Goal: Information Seeking & Learning: Find specific fact

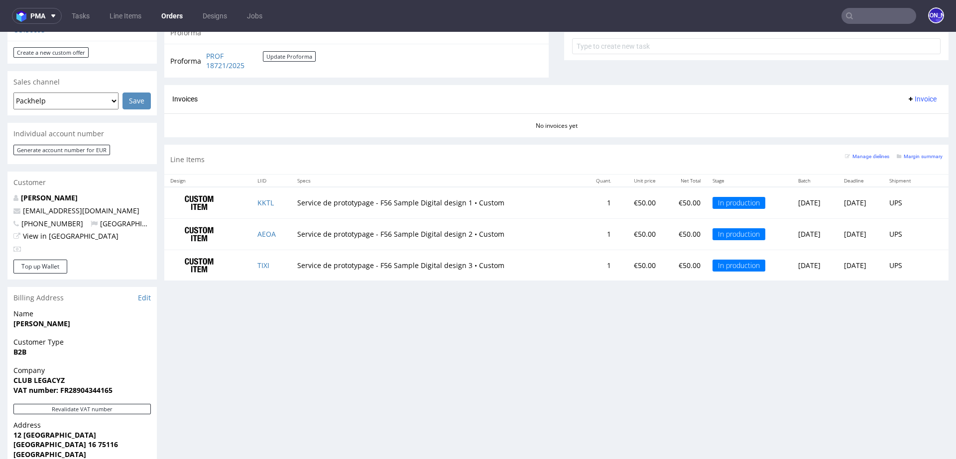
scroll to position [435, 0]
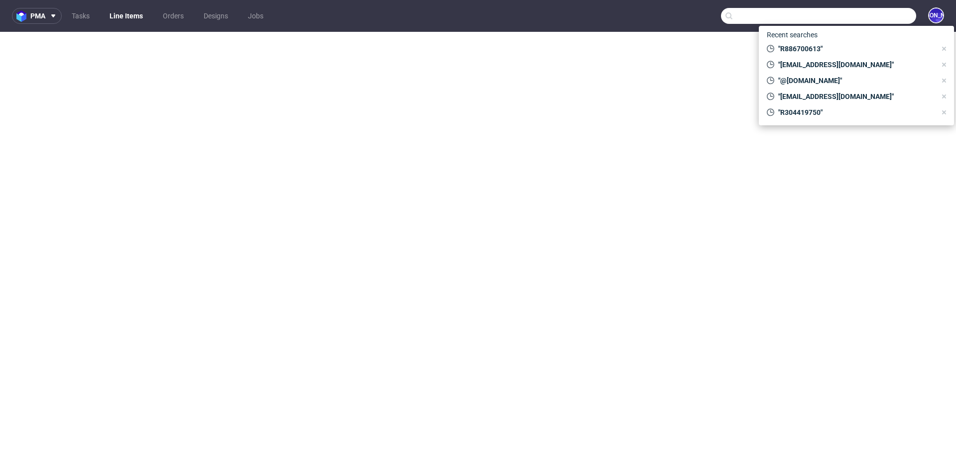
click at [861, 14] on input "text" at bounding box center [818, 16] width 195 height 16
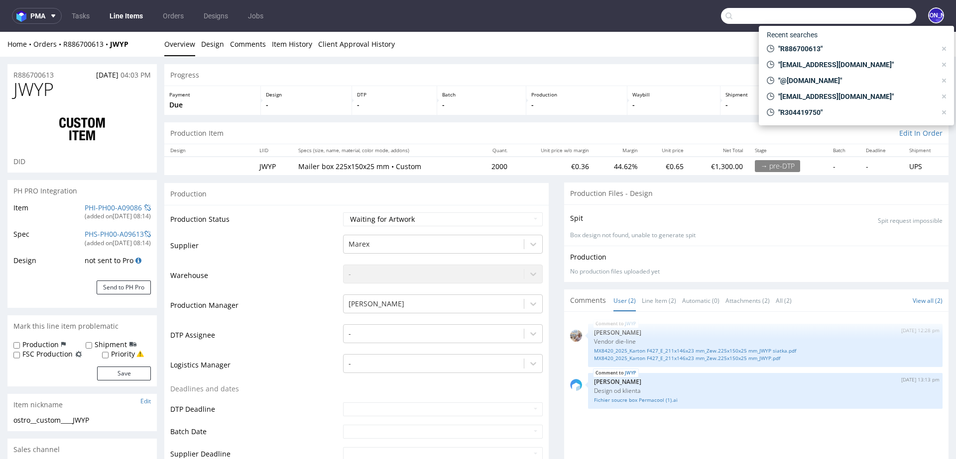
scroll to position [625, 0]
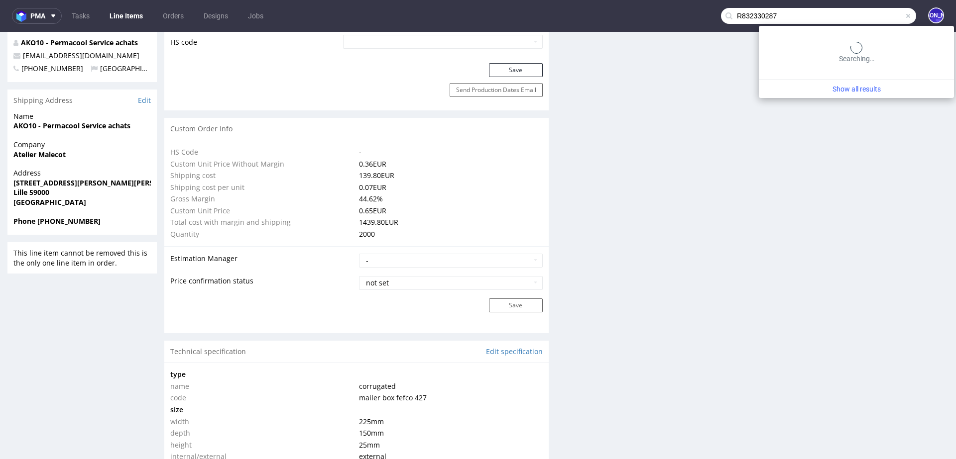
type input "R832330287"
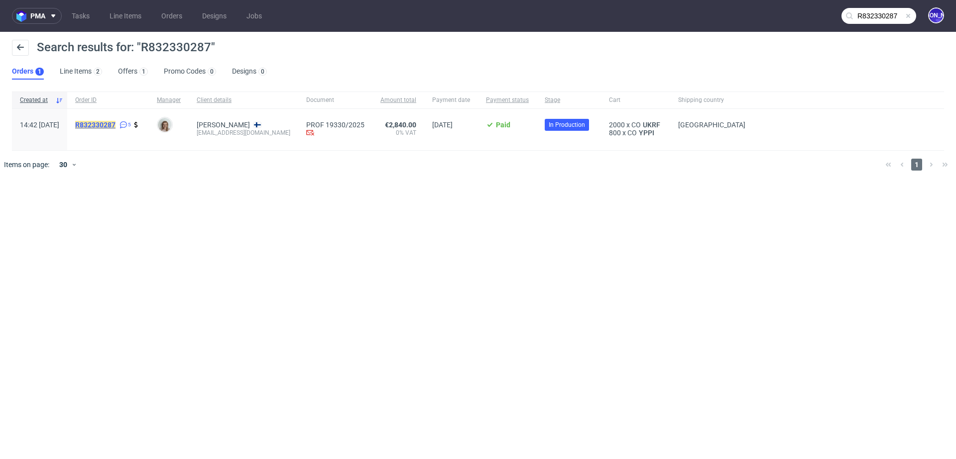
click at [115, 121] on mark "R832330287" at bounding box center [95, 125] width 40 height 8
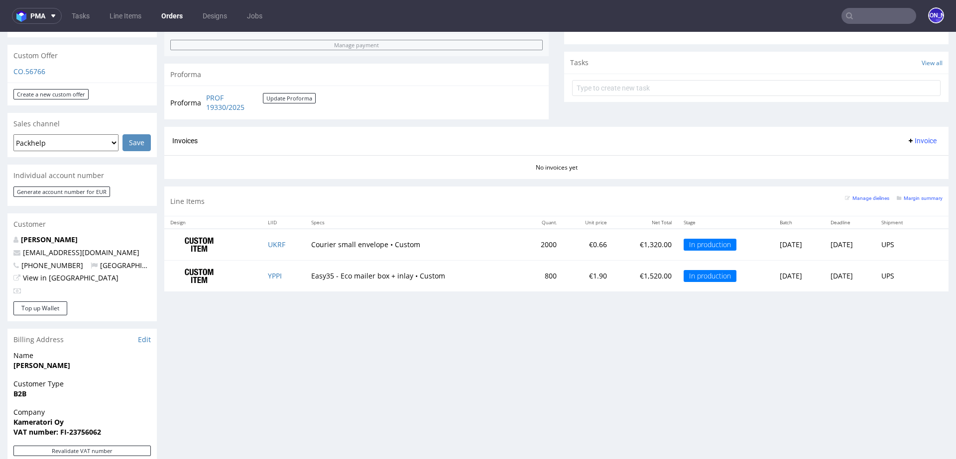
scroll to position [375, 0]
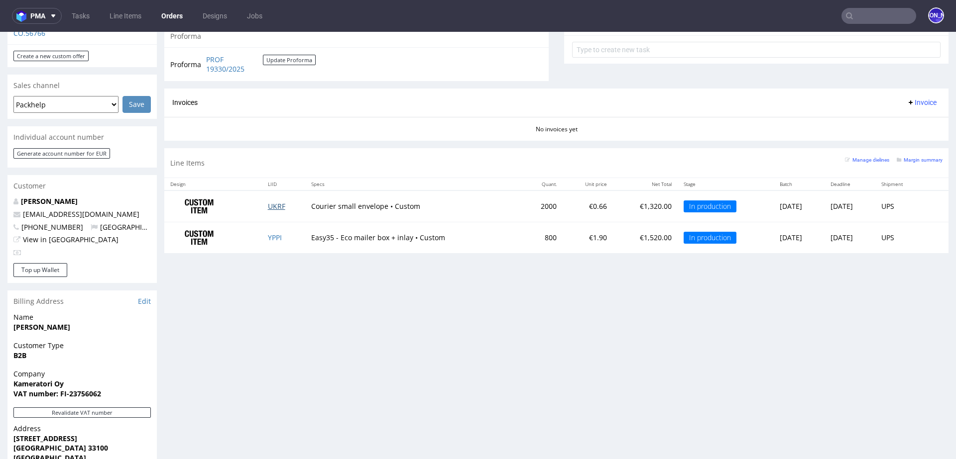
click at [268, 205] on link "UKRF" at bounding box center [276, 206] width 17 height 9
click at [268, 234] on link "YPPI" at bounding box center [275, 237] width 14 height 9
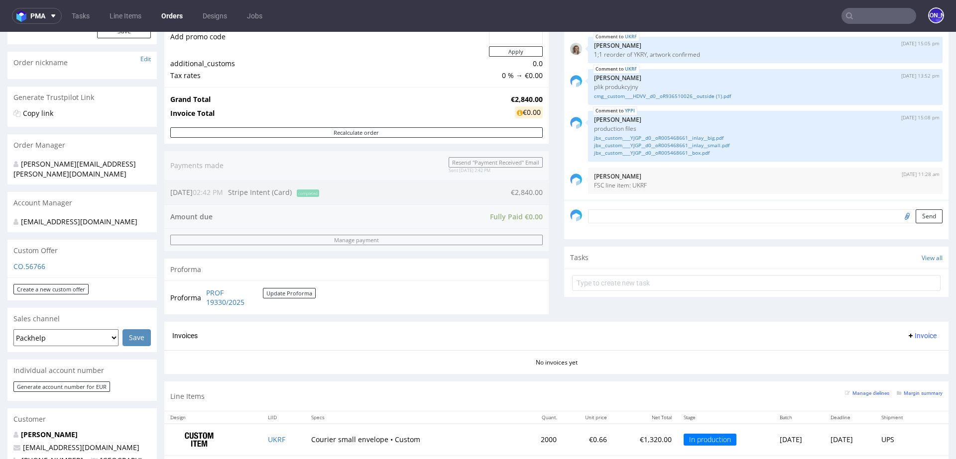
scroll to position [0, 0]
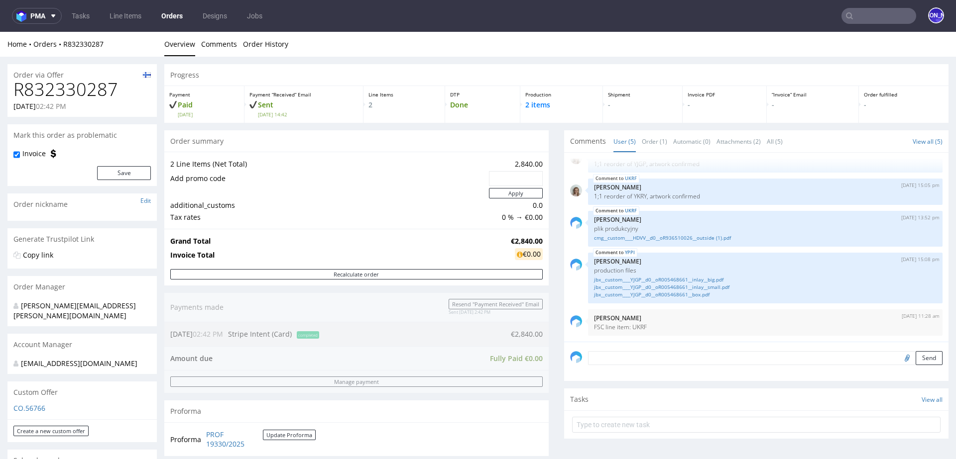
click at [93, 80] on h1 "R832330287" at bounding box center [81, 90] width 137 height 20
click at [87, 85] on h1 "R832330287" at bounding box center [81, 90] width 137 height 20
copy h1 "R832330287"
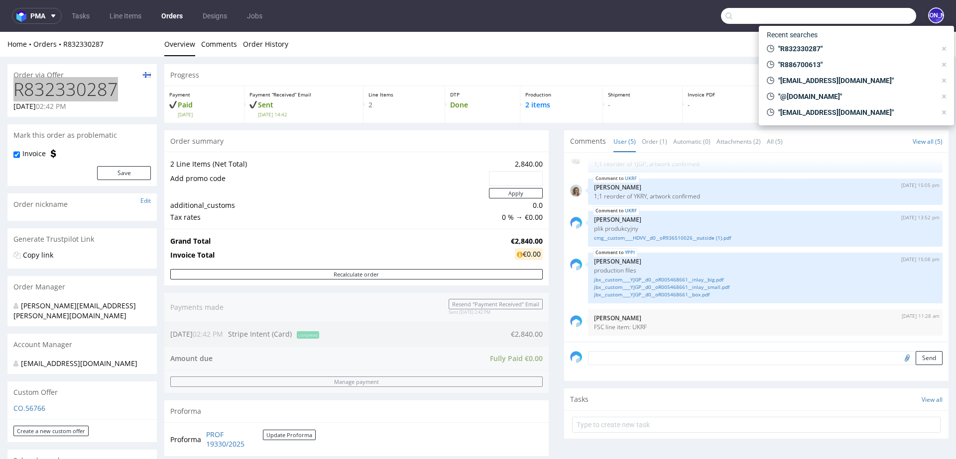
click at [870, 16] on input "text" at bounding box center [818, 16] width 195 height 16
paste input "R051889166"
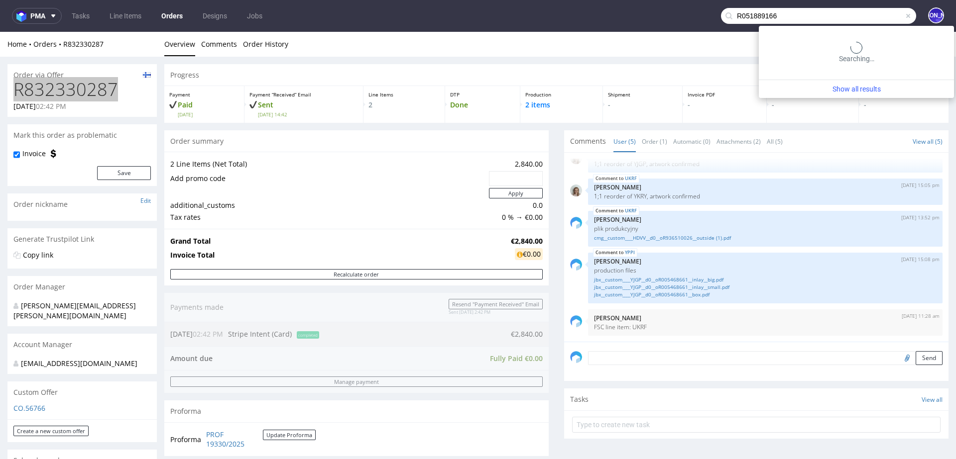
type input "R051889166"
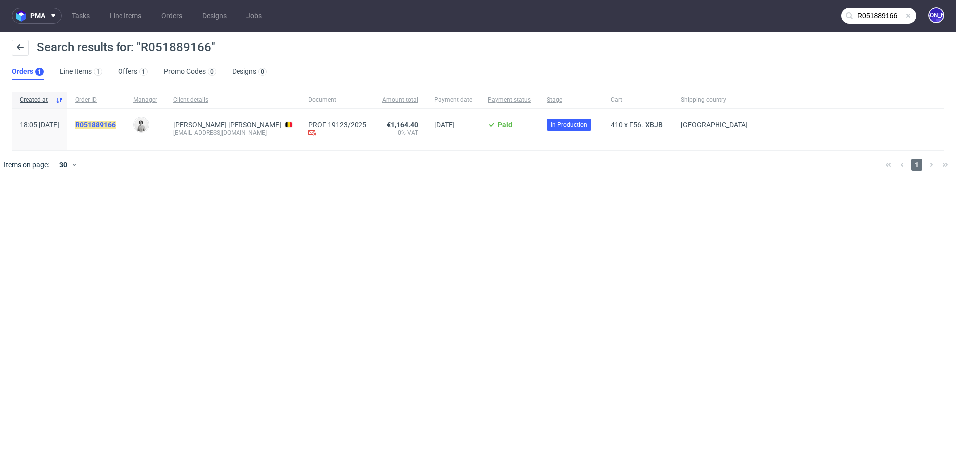
click at [115, 126] on mark "R051889166" at bounding box center [95, 125] width 40 height 8
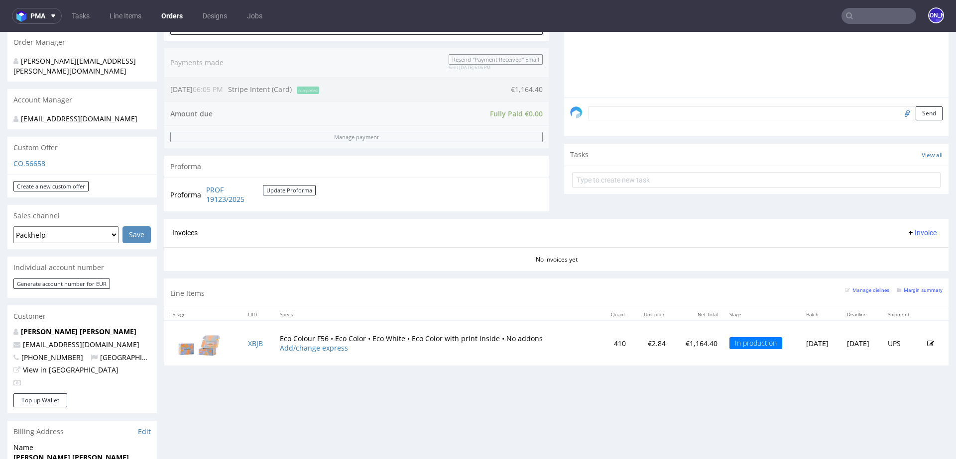
scroll to position [253, 0]
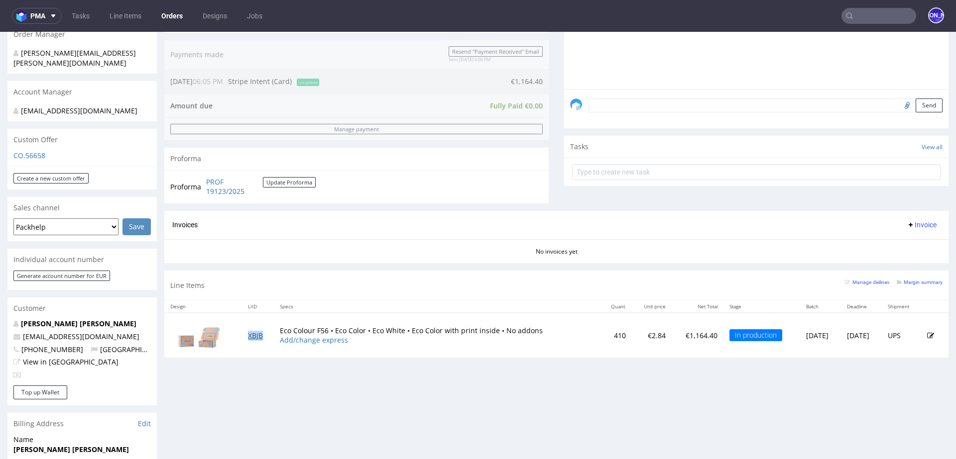
click at [251, 335] on link "XBJB" at bounding box center [255, 335] width 15 height 9
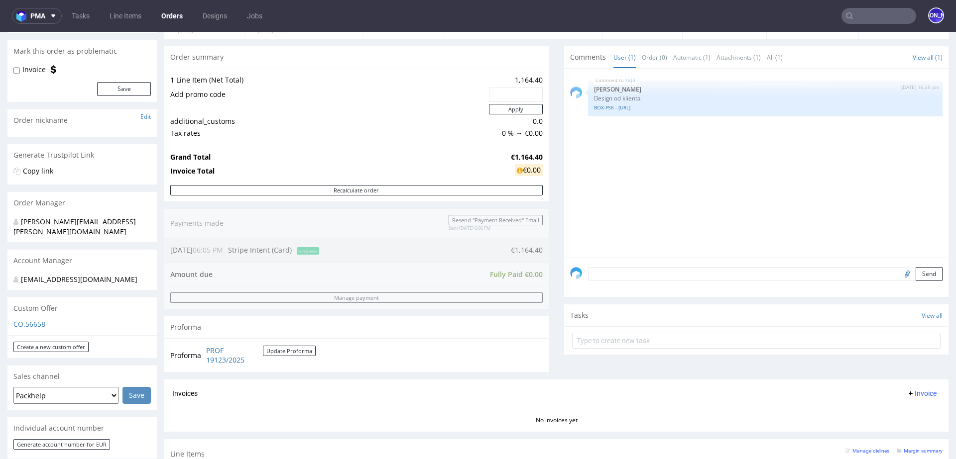
scroll to position [0, 0]
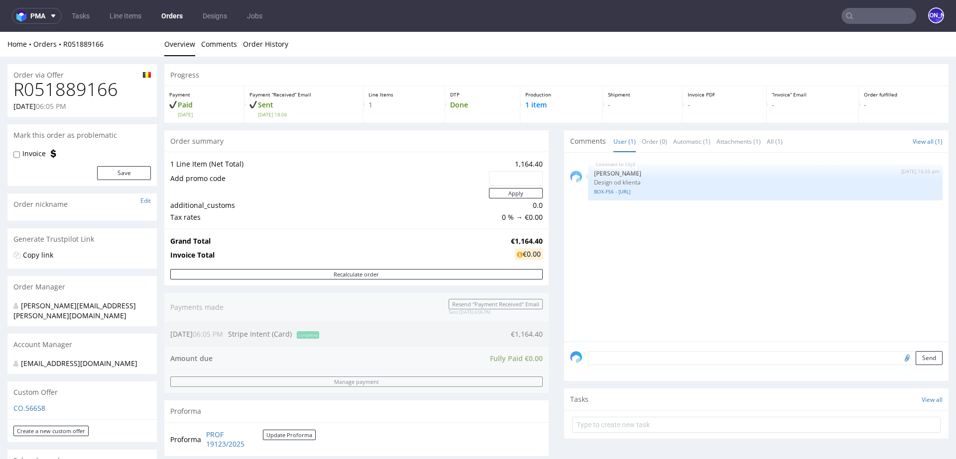
click at [86, 92] on h1 "R051889166" at bounding box center [81, 90] width 137 height 20
copy h1 "R051889166"
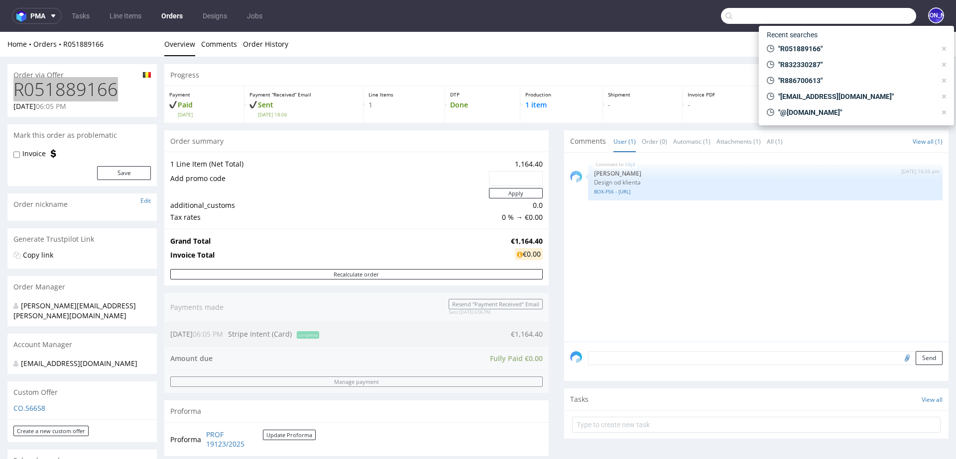
click at [869, 12] on input "text" at bounding box center [818, 16] width 195 height 16
paste input "R784362434"
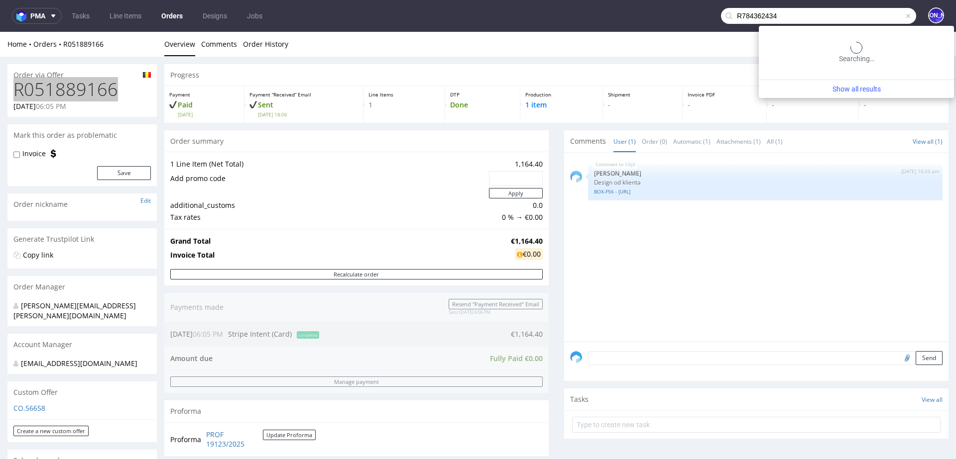
type input "R784362434"
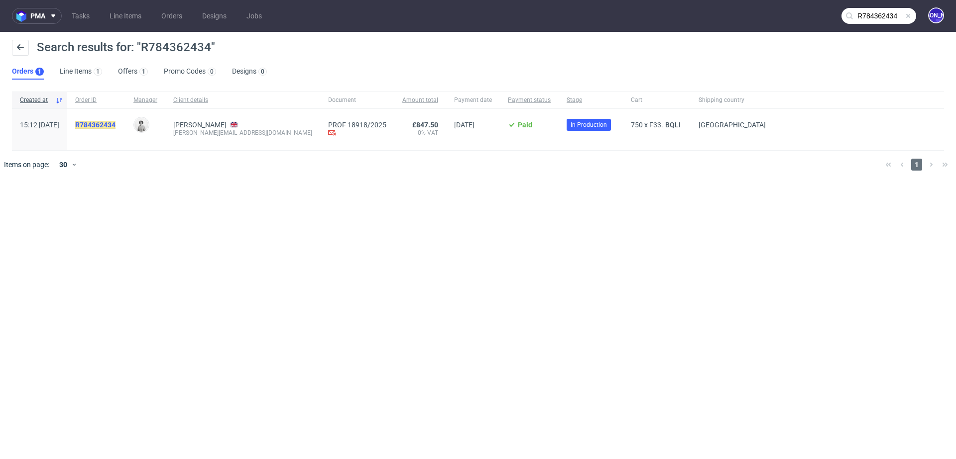
click at [115, 123] on mark "R784362434" at bounding box center [95, 125] width 40 height 8
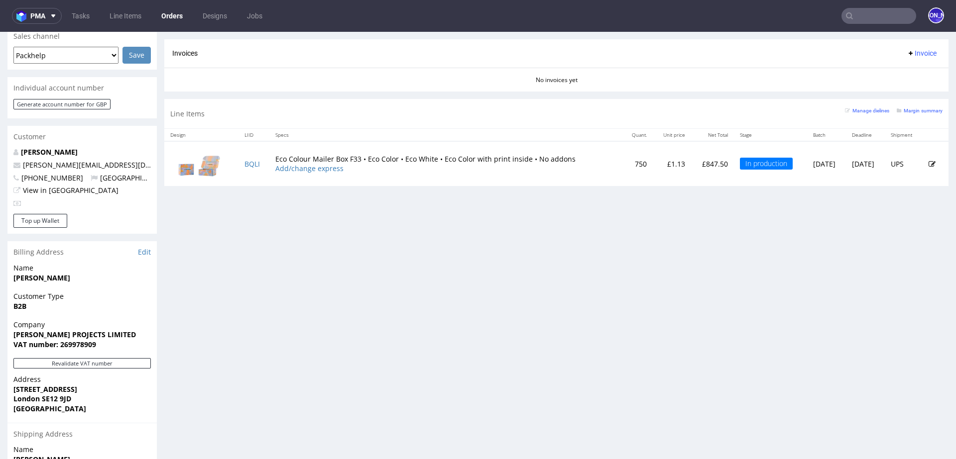
scroll to position [420, 0]
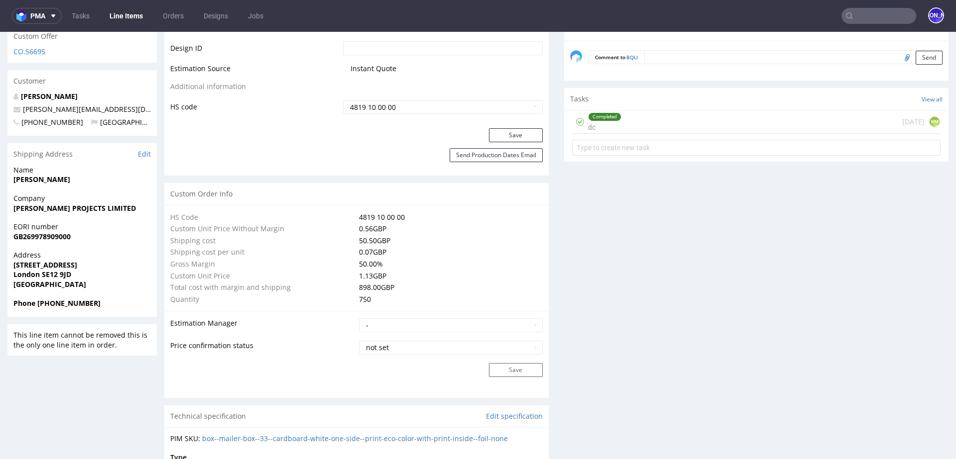
scroll to position [578, 0]
drag, startPoint x: 128, startPoint y: 96, endPoint x: 0, endPoint y: 96, distance: 128.4
copy span "james@tucksonprojects.com"
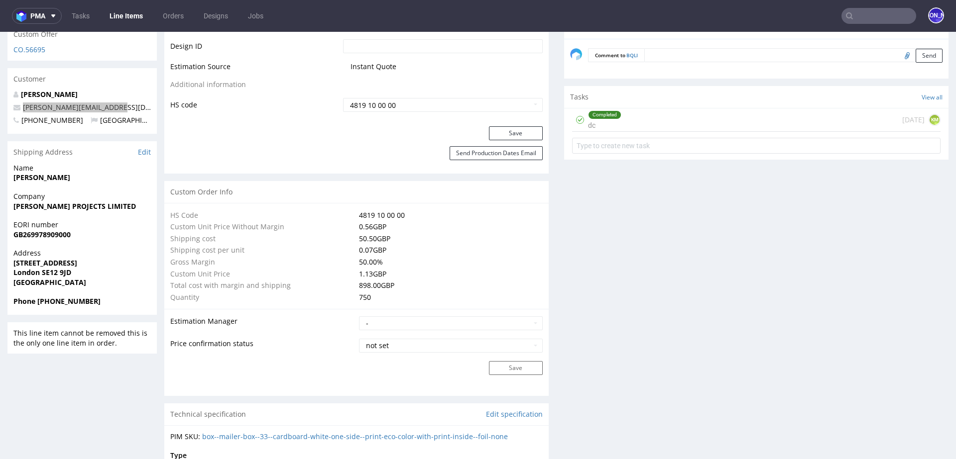
click at [862, 16] on input "text" at bounding box center [878, 16] width 75 height 16
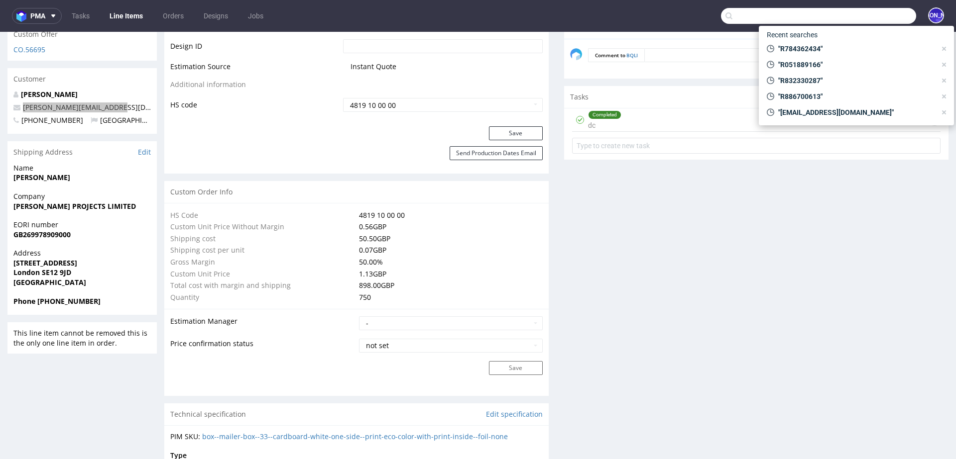
paste input "R183178762"
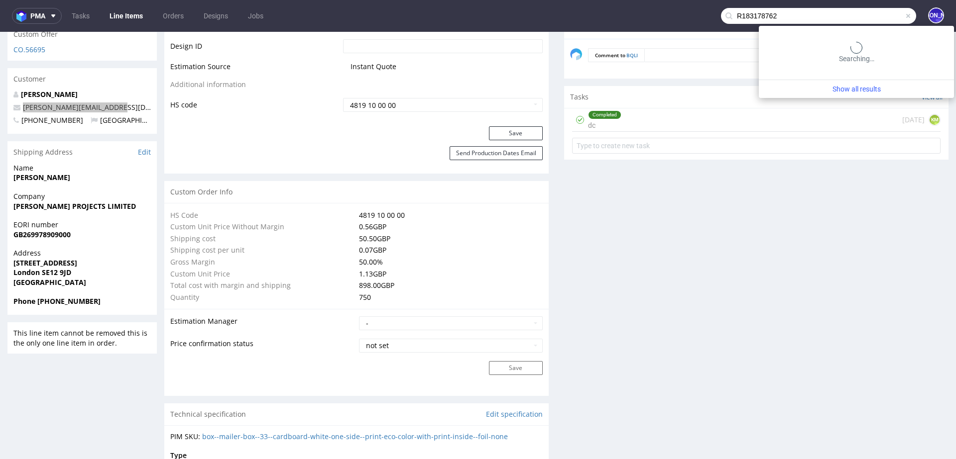
type input "R183178762"
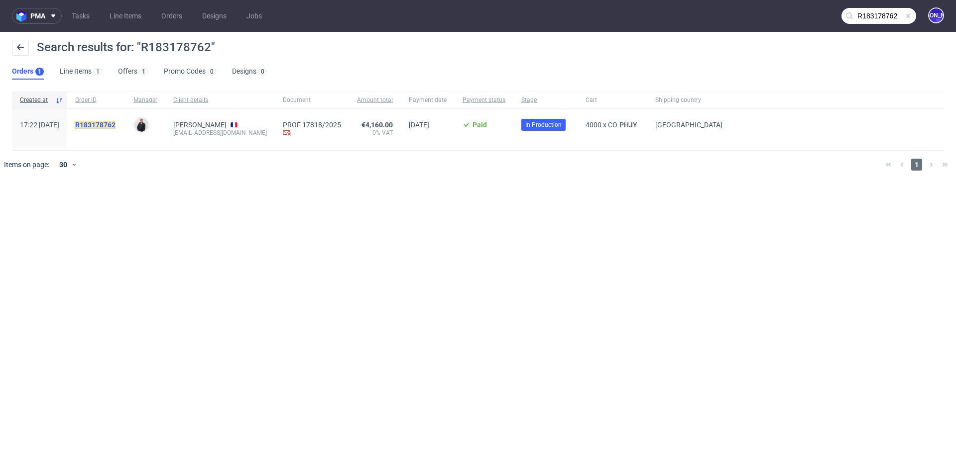
click at [107, 122] on mark "R183178762" at bounding box center [95, 125] width 40 height 8
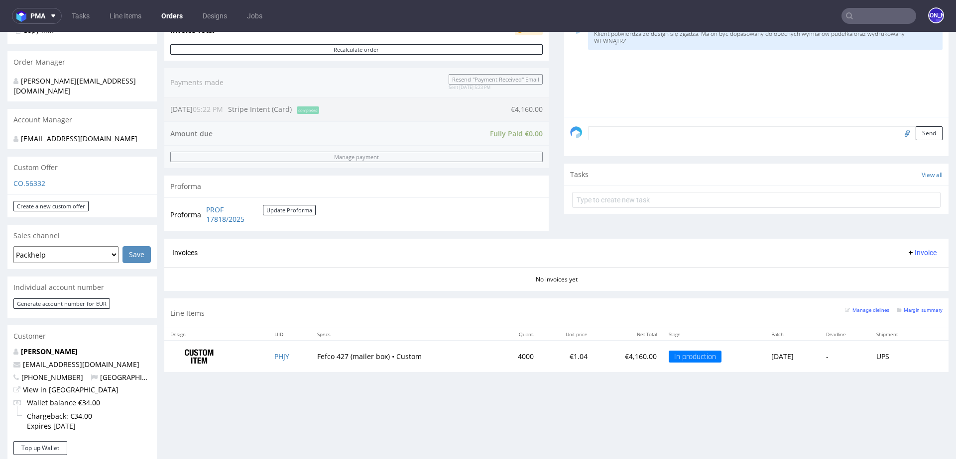
scroll to position [222, 0]
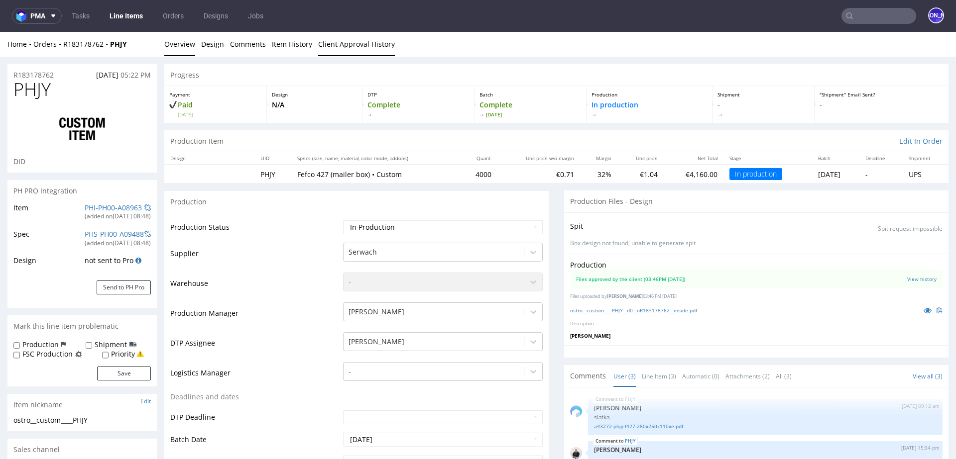
click at [327, 42] on link "Client Approval History" at bounding box center [356, 44] width 77 height 24
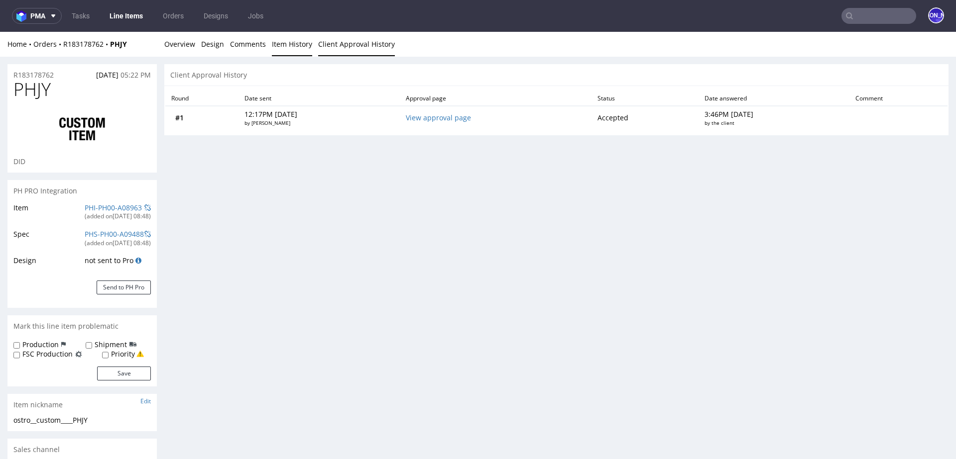
click at [285, 42] on link "Item History" at bounding box center [292, 44] width 40 height 24
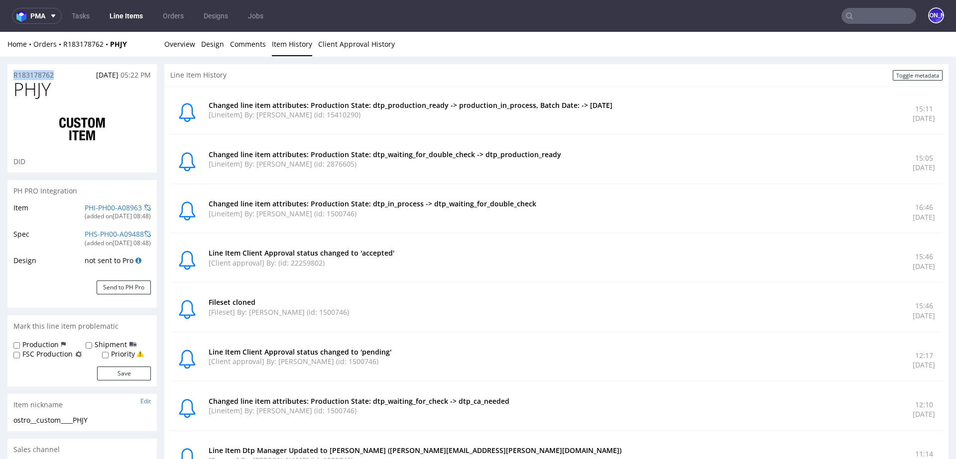
drag, startPoint x: 56, startPoint y: 73, endPoint x: 0, endPoint y: 73, distance: 55.8
copy p "R183178762"
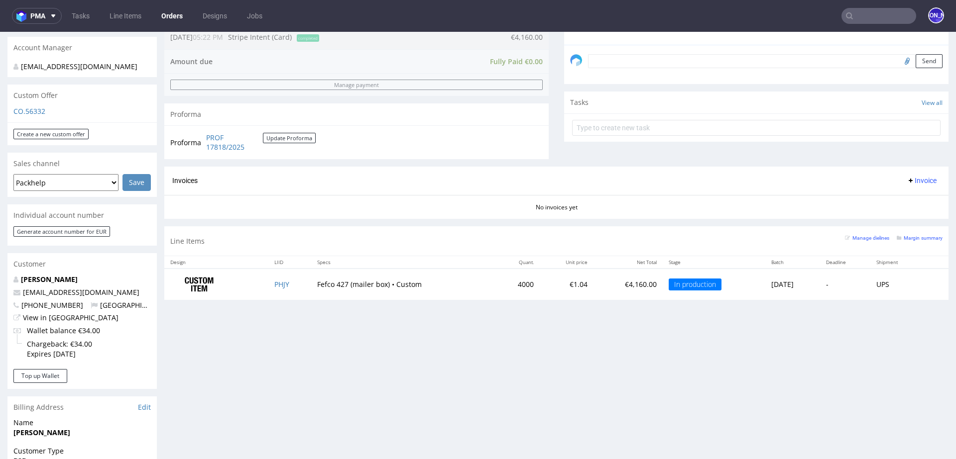
scroll to position [307, 0]
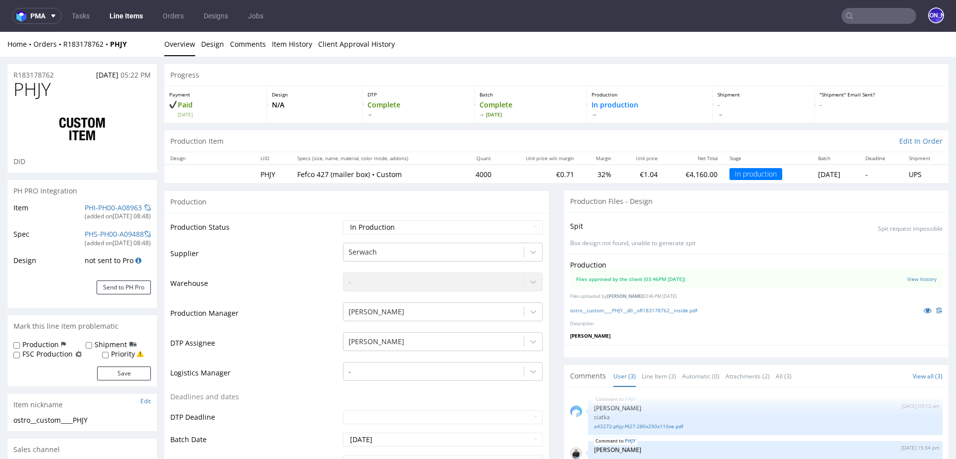
click at [870, 12] on input "text" at bounding box center [878, 16] width 75 height 16
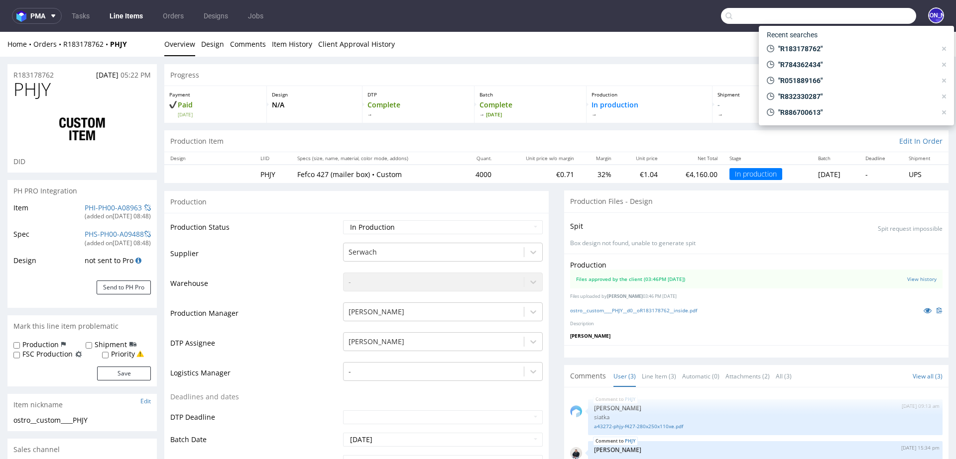
paste input "R224777285"
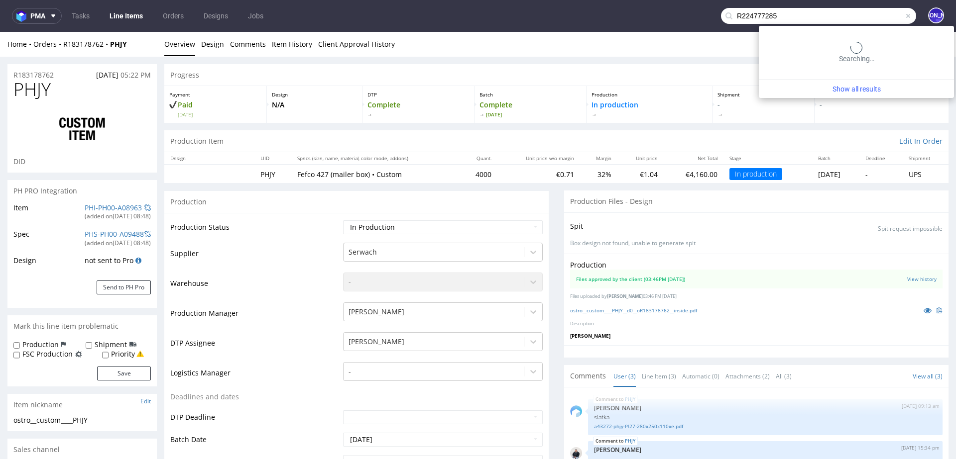
type input "R224777285"
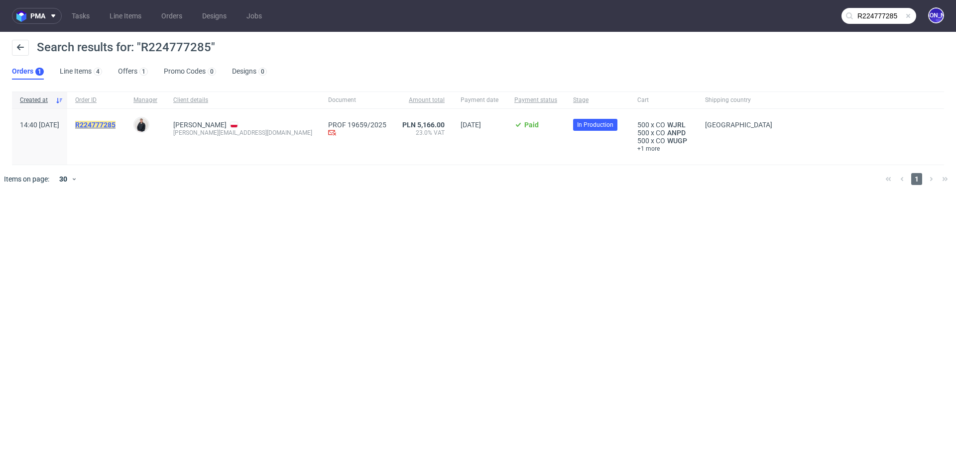
click at [114, 123] on mark "R224777285" at bounding box center [95, 125] width 40 height 8
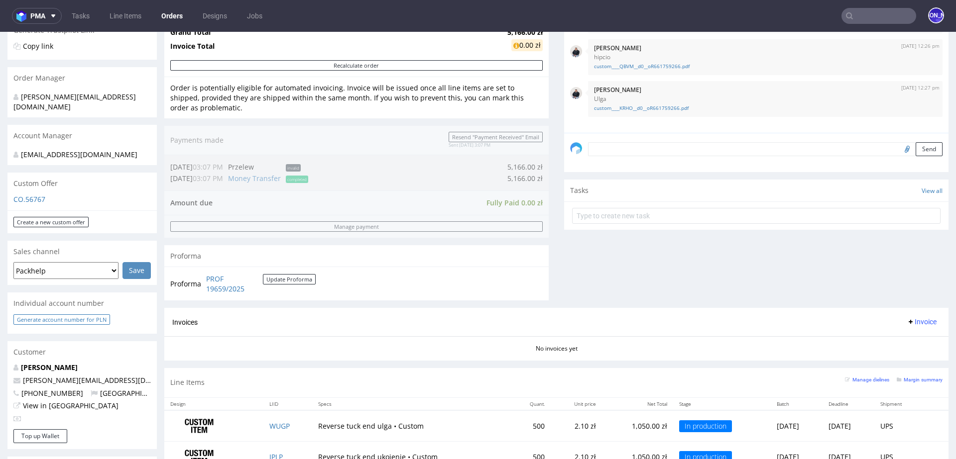
scroll to position [216, 0]
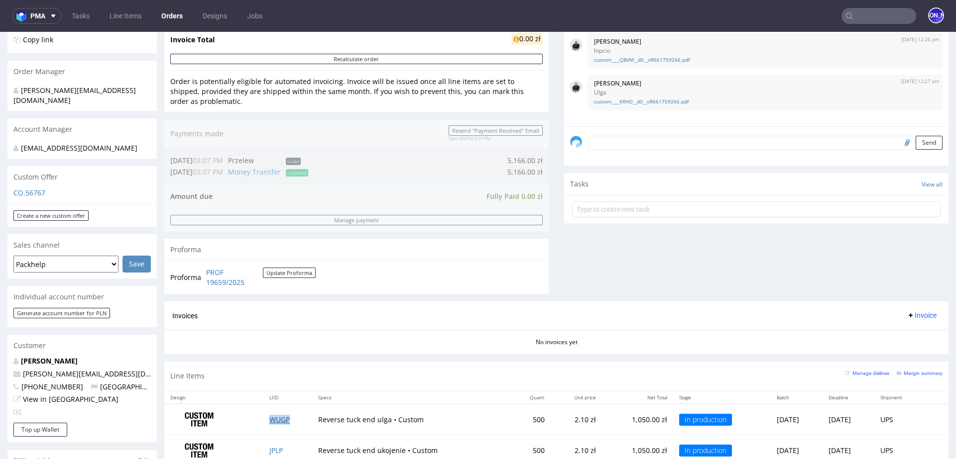
click at [270, 416] on link "WUGP" at bounding box center [279, 419] width 20 height 9
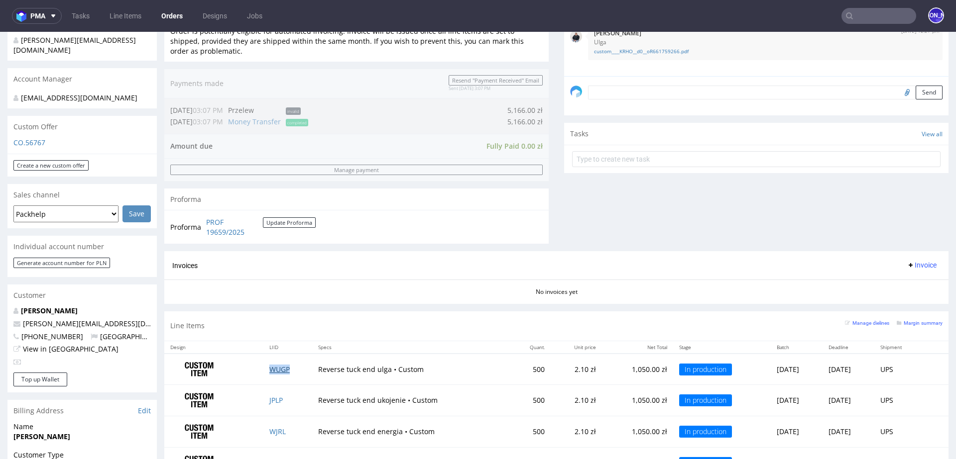
scroll to position [275, 0]
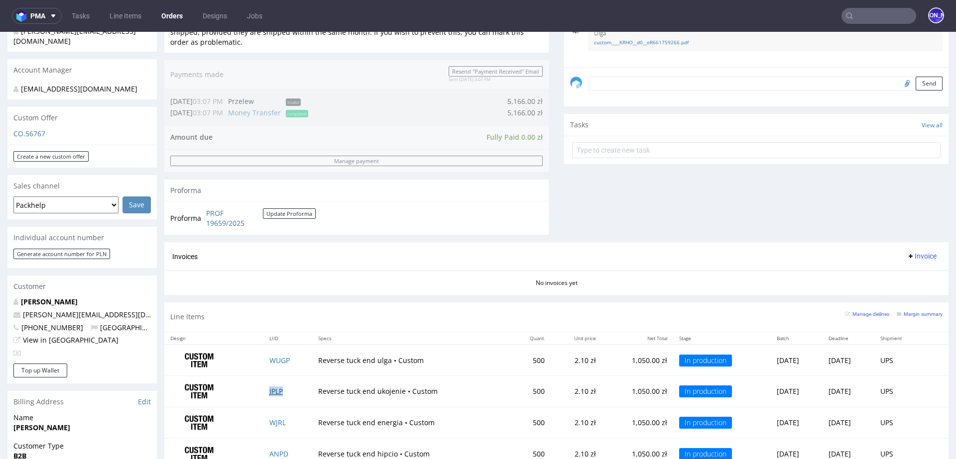
click at [269, 390] on link "JPLP" at bounding box center [275, 391] width 13 height 9
click at [273, 419] on link "WJRL" at bounding box center [277, 422] width 16 height 9
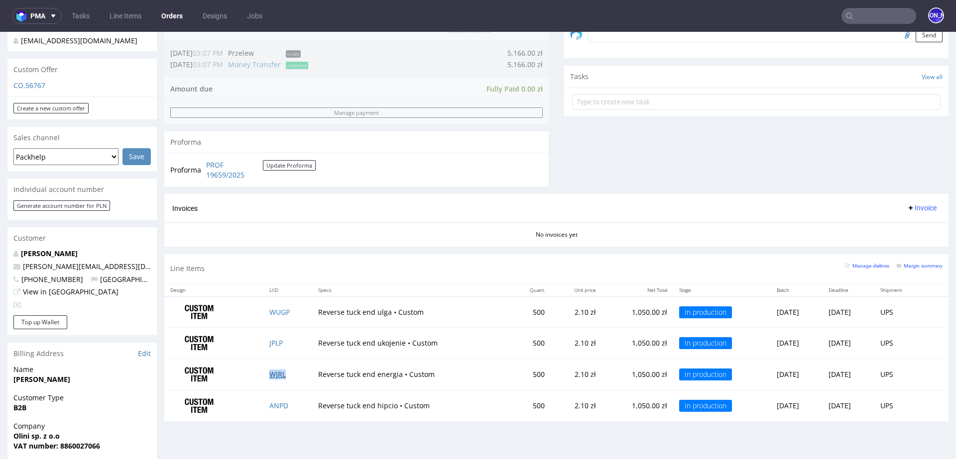
scroll to position [344, 0]
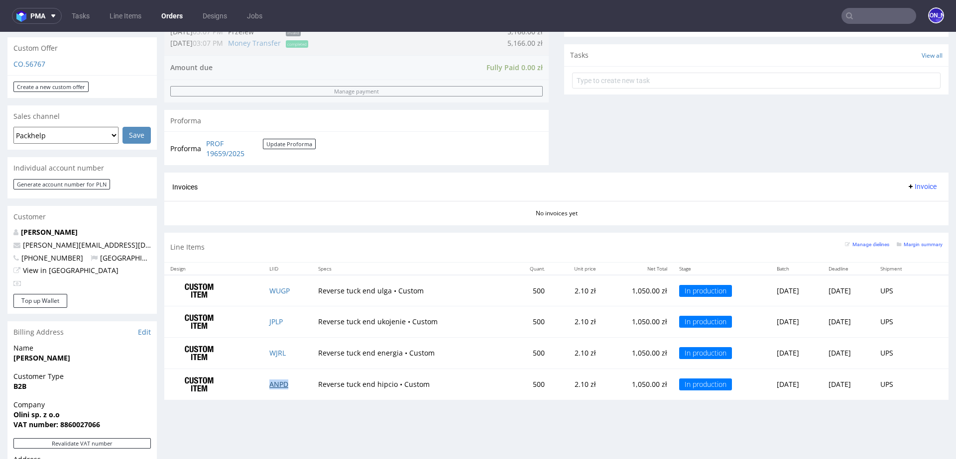
click at [275, 380] on link "ANPD" at bounding box center [278, 384] width 19 height 9
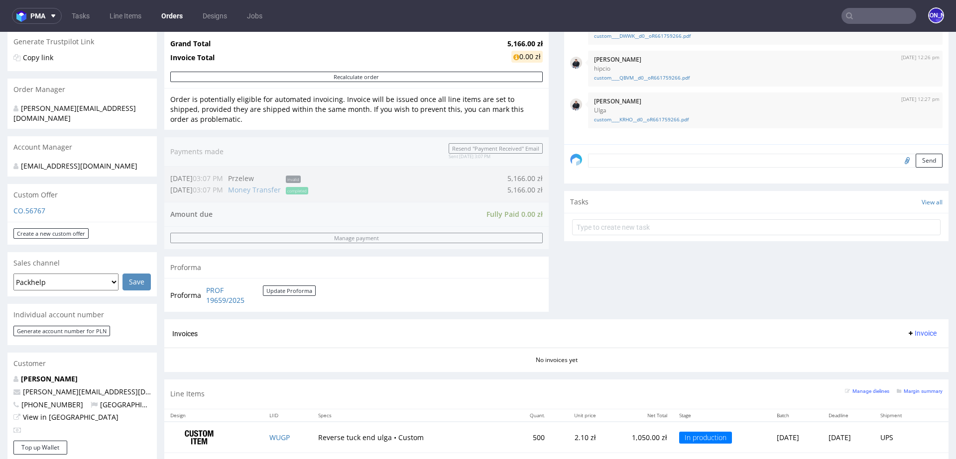
scroll to position [259, 0]
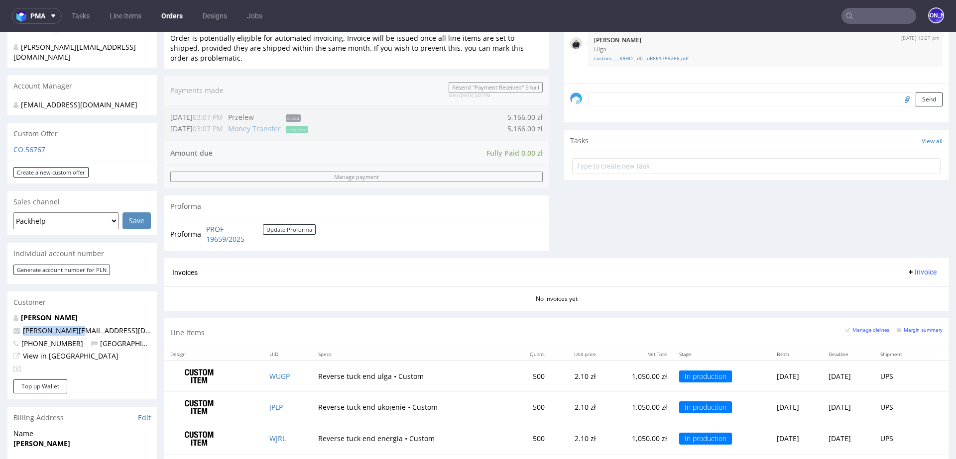
drag, startPoint x: 79, startPoint y: 320, endPoint x: 20, endPoint y: 320, distance: 59.2
click at [20, 326] on p "olga.c@olini.pl" at bounding box center [81, 331] width 137 height 10
copy span "olga.c@olini.pl"
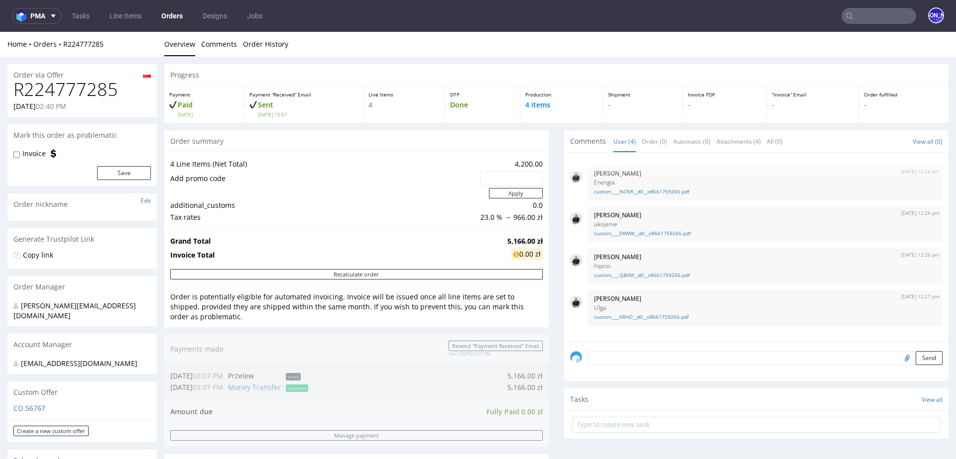
click at [76, 93] on h1 "R224777285" at bounding box center [81, 90] width 137 height 20
copy h1 "R224777285"
click at [874, 11] on input "text" at bounding box center [878, 16] width 75 height 16
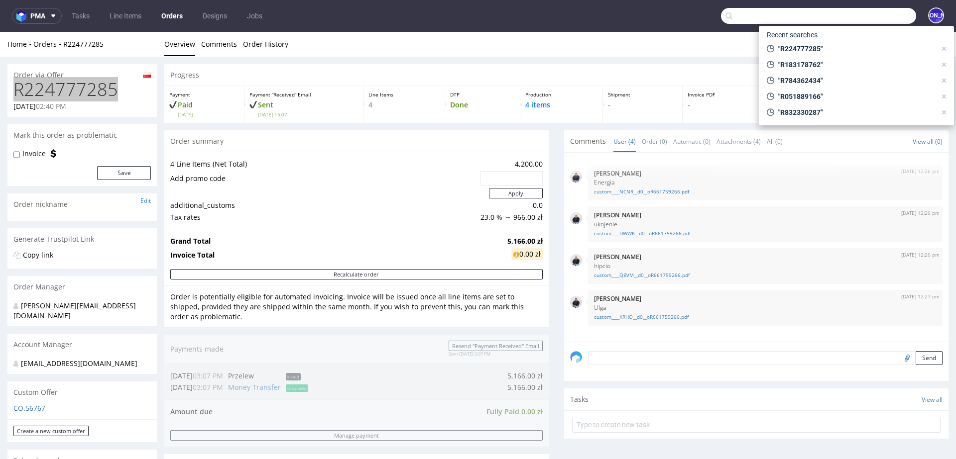
paste input "R654253573"
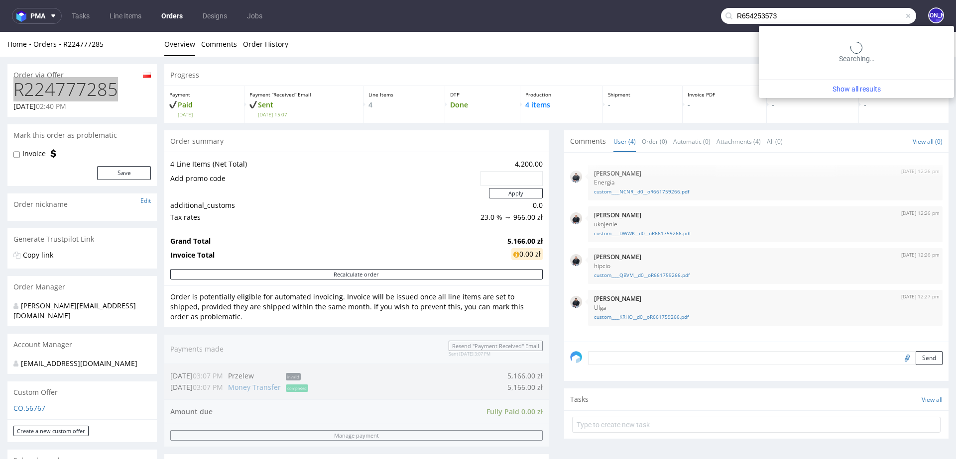
type input "R654253573"
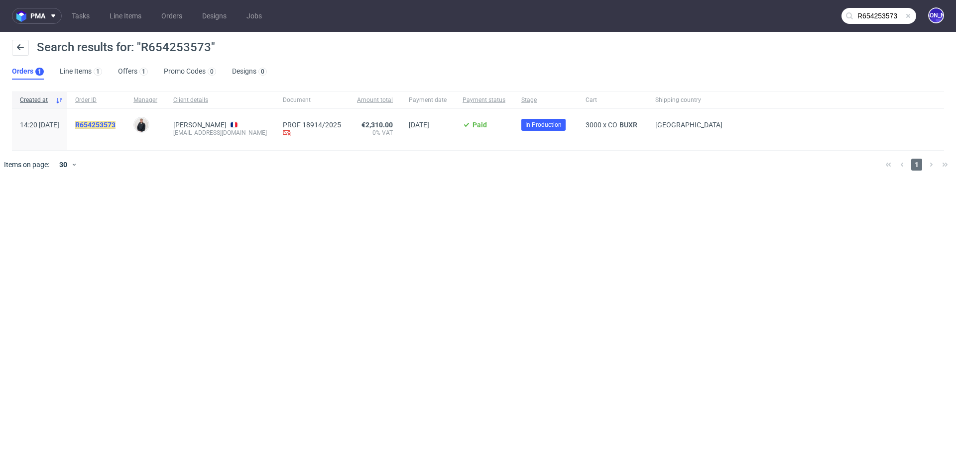
click at [114, 122] on mark "R654253573" at bounding box center [95, 125] width 40 height 8
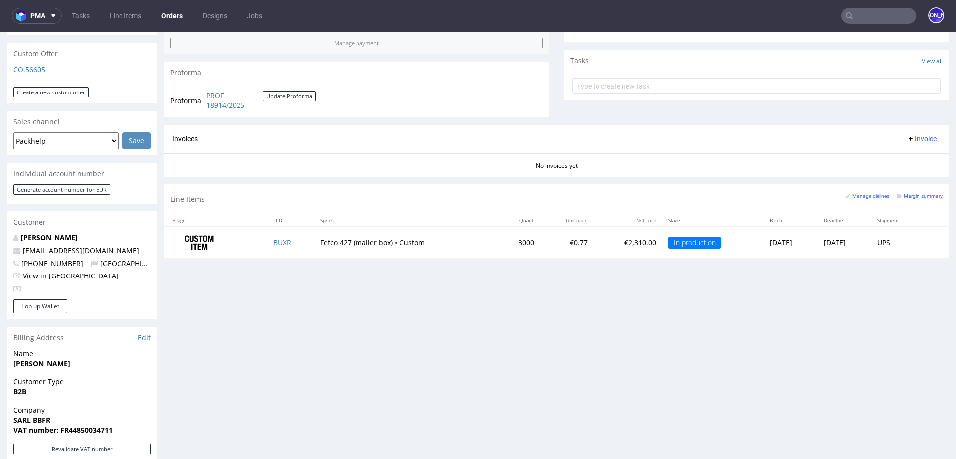
scroll to position [341, 0]
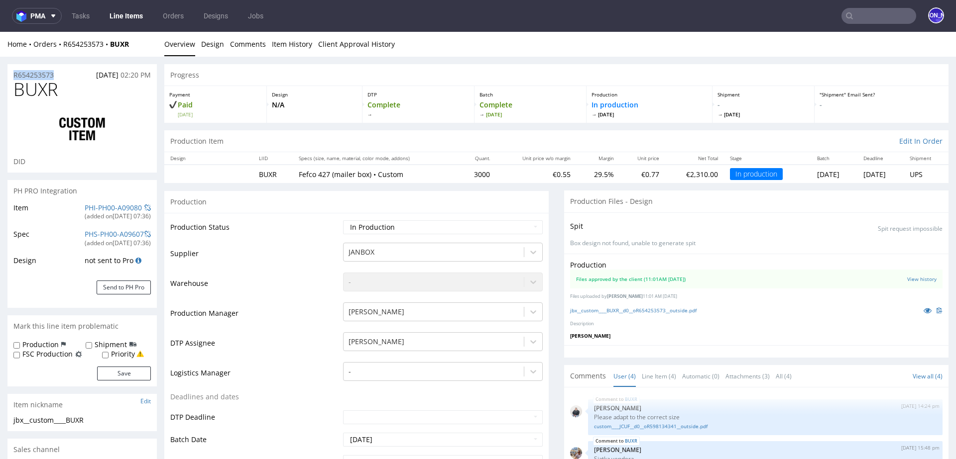
drag, startPoint x: 62, startPoint y: 73, endPoint x: 0, endPoint y: 73, distance: 62.2
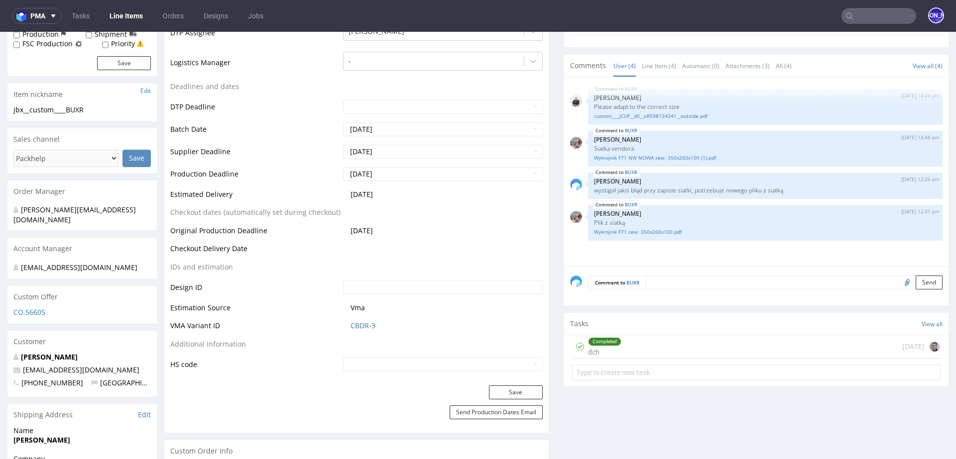
scroll to position [362, 0]
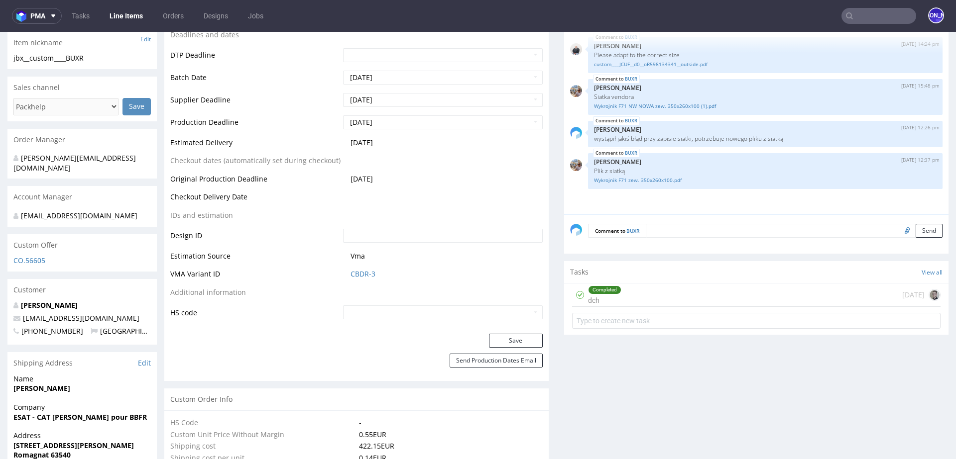
drag, startPoint x: 112, startPoint y: 294, endPoint x: 19, endPoint y: 293, distance: 93.6
click at [19, 301] on p "Alexandre Berthomier" at bounding box center [81, 306] width 137 height 10
copy link "Alexandre Berthomier"
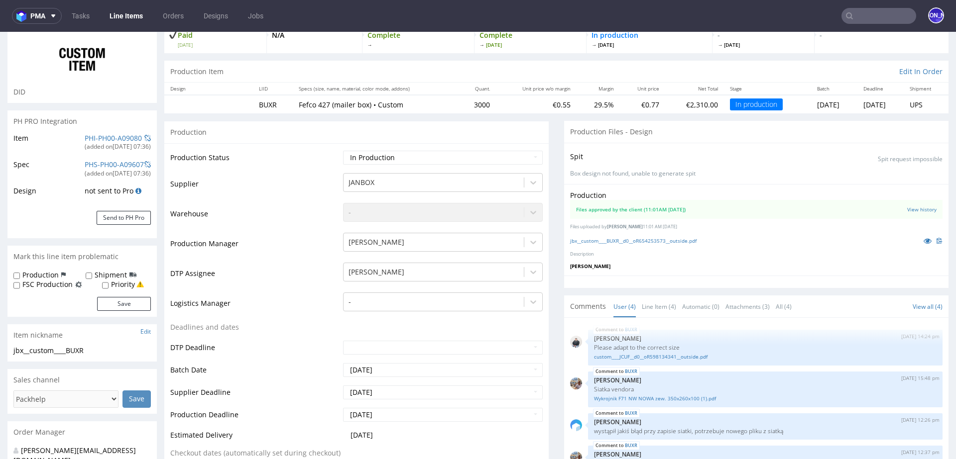
scroll to position [0, 0]
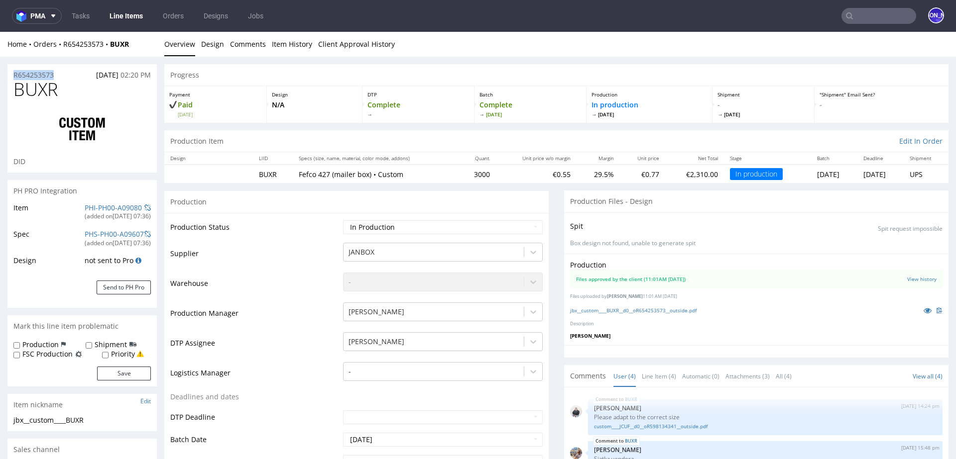
drag, startPoint x: 70, startPoint y: 76, endPoint x: 0, endPoint y: 76, distance: 69.7
copy p "R654253573"
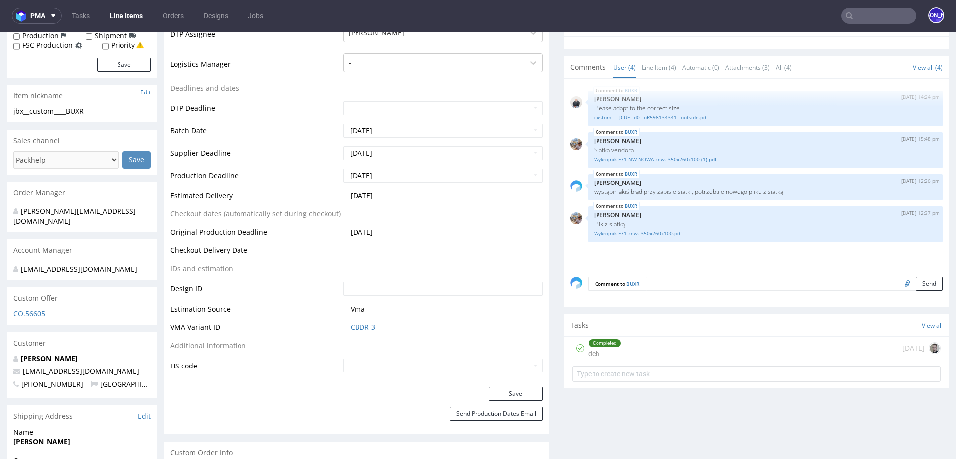
scroll to position [225, 0]
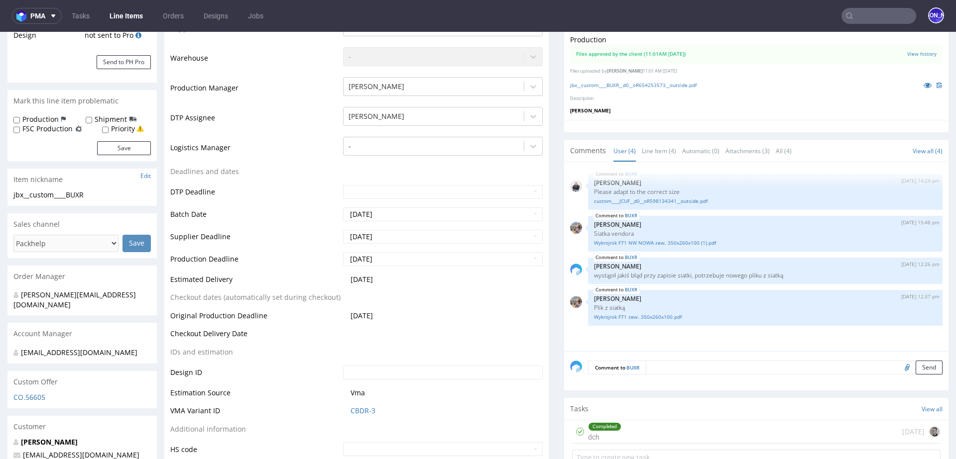
click at [878, 18] on input "text" at bounding box center [878, 16] width 75 height 16
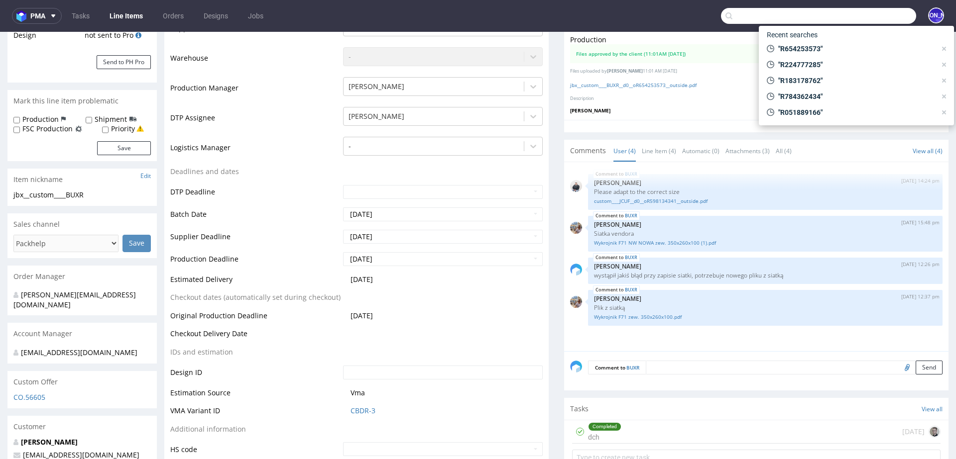
paste input "R654253573"
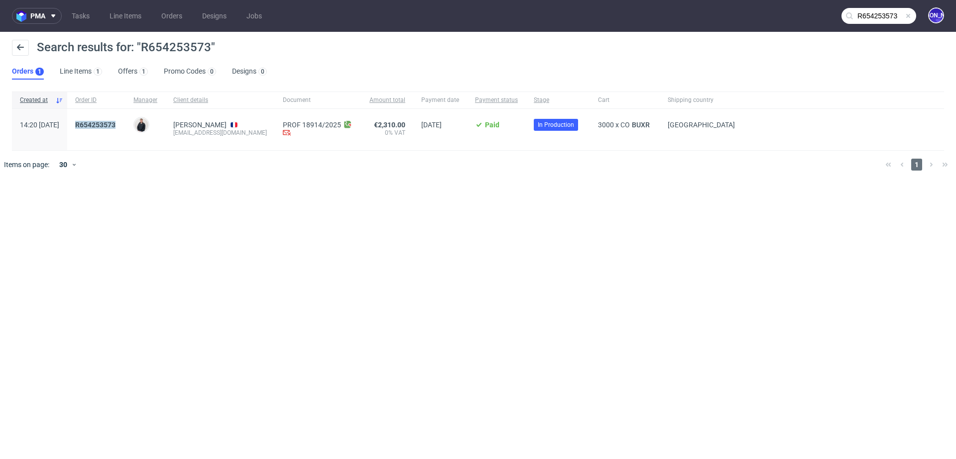
drag, startPoint x: 131, startPoint y: 125, endPoint x: 95, endPoint y: 125, distance: 35.8
click at [95, 125] on div "R654253573" at bounding box center [96, 129] width 58 height 41
copy mark "R654253573"
click at [869, 17] on input "R654253573" at bounding box center [878, 16] width 75 height 16
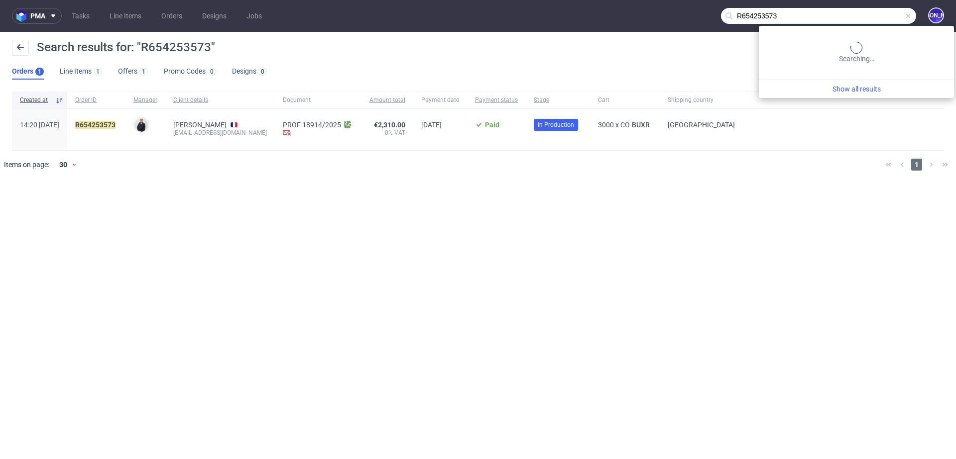
click at [869, 17] on input "R654253573" at bounding box center [818, 16] width 195 height 16
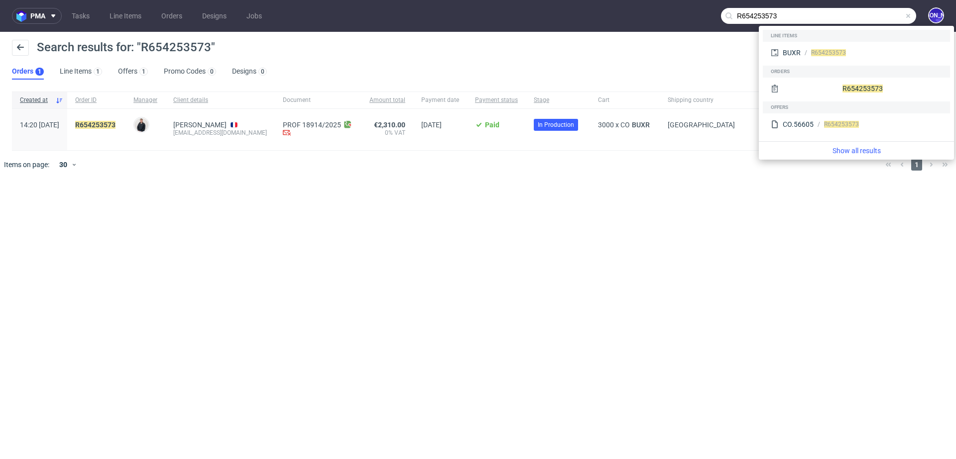
paste input "145520657"
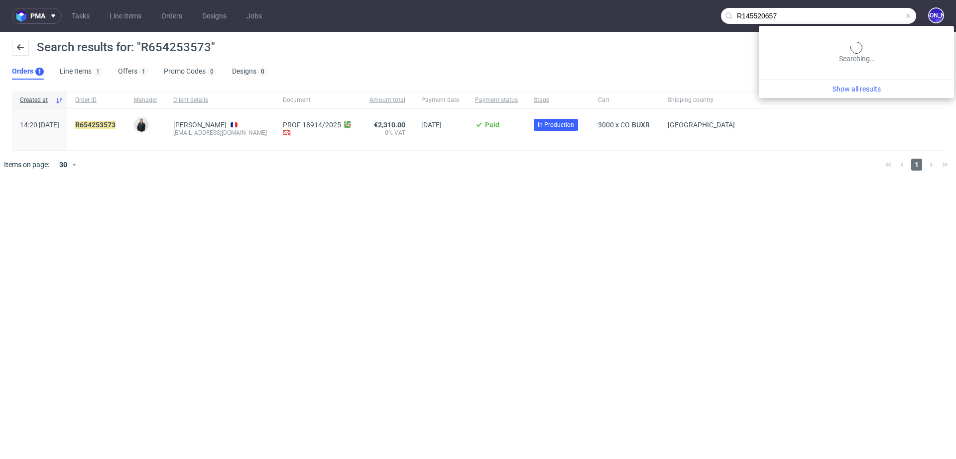
type input "R145520657"
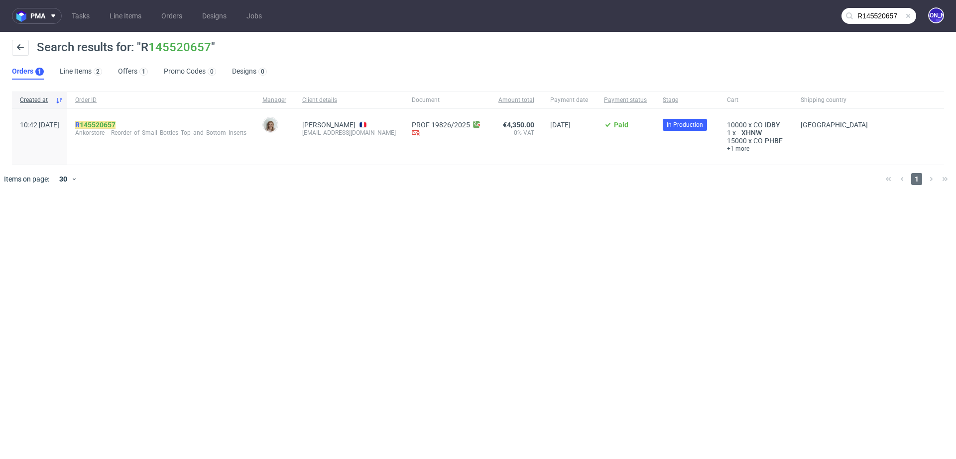
click at [103, 124] on mark "R 145520657" at bounding box center [95, 125] width 40 height 8
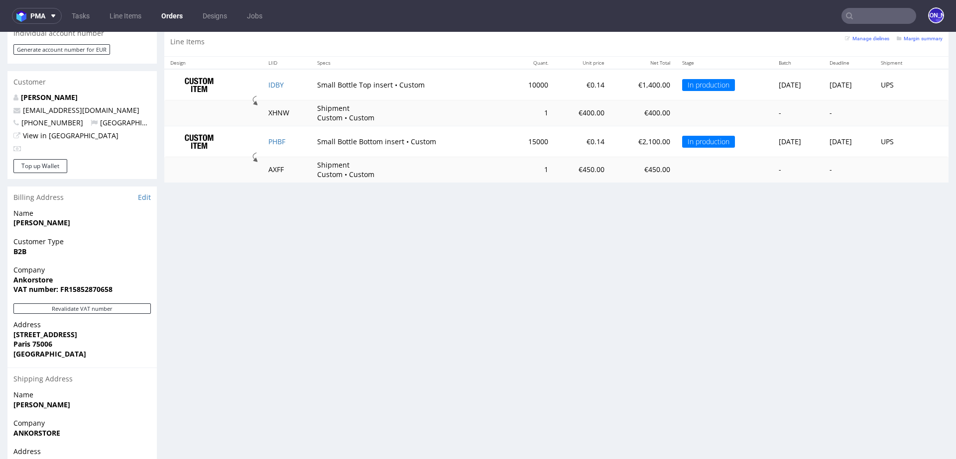
scroll to position [515, 0]
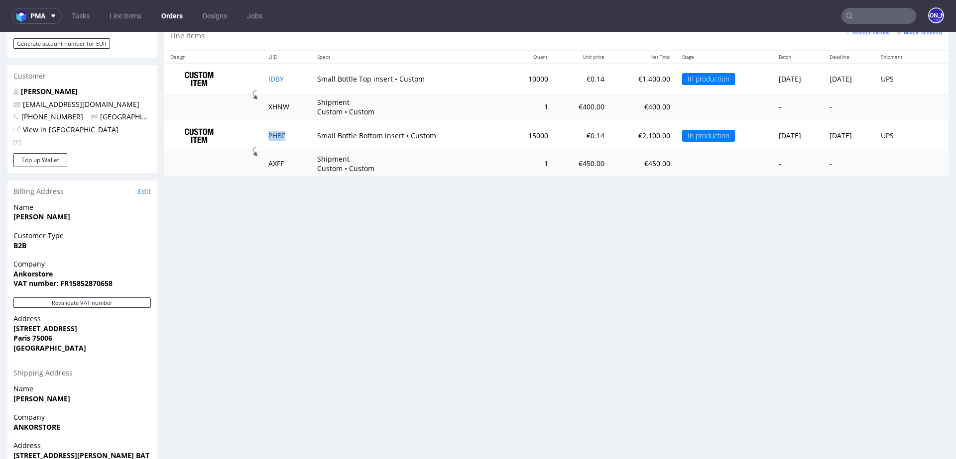
click at [273, 131] on link "PHBF" at bounding box center [276, 135] width 17 height 9
click at [271, 77] on link "IDBY" at bounding box center [275, 78] width 15 height 9
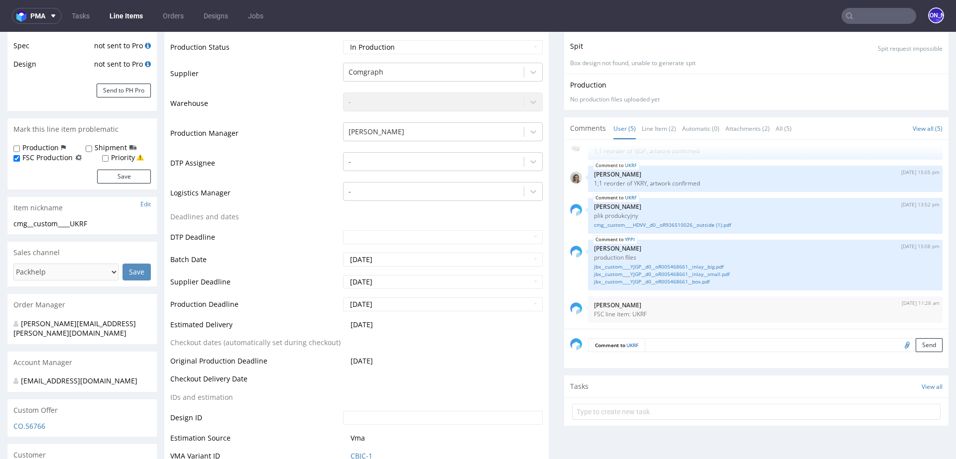
scroll to position [202, 0]
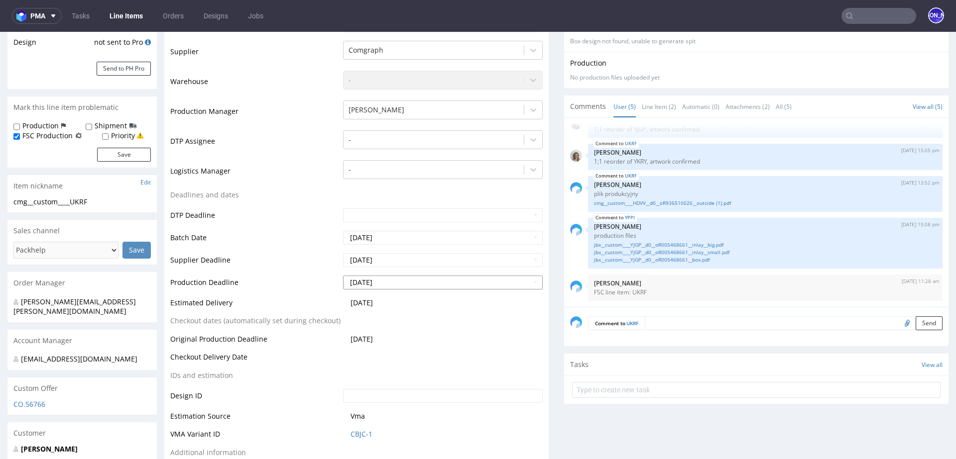
click at [411, 281] on input "[DATE]" at bounding box center [443, 283] width 200 height 14
drag, startPoint x: 411, startPoint y: 281, endPoint x: 337, endPoint y: 281, distance: 73.7
click at [340, 281] on td "[DATE]" at bounding box center [441, 286] width 202 height 22
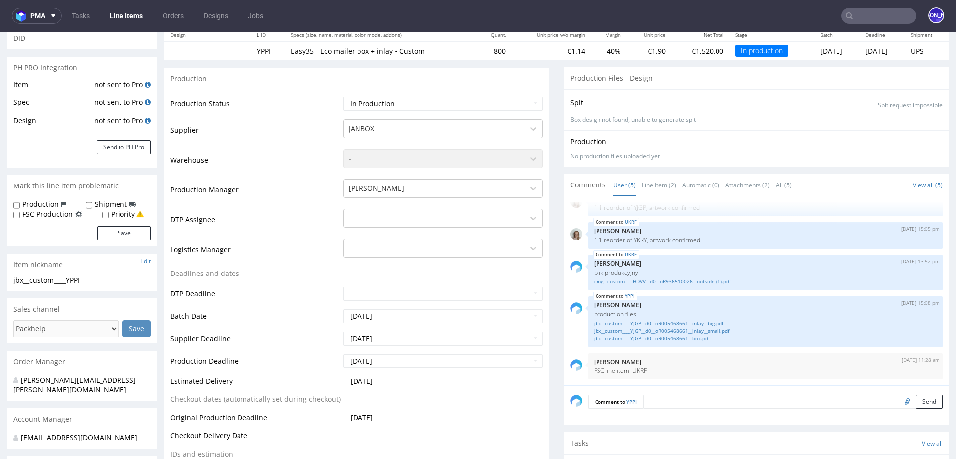
scroll to position [124, 0]
click at [400, 358] on input "2025-10-08" at bounding box center [443, 361] width 200 height 14
drag, startPoint x: 400, startPoint y: 358, endPoint x: 315, endPoint y: 358, distance: 85.6
click at [315, 358] on tr "Production Deadline 2025-10-08" at bounding box center [356, 364] width 372 height 22
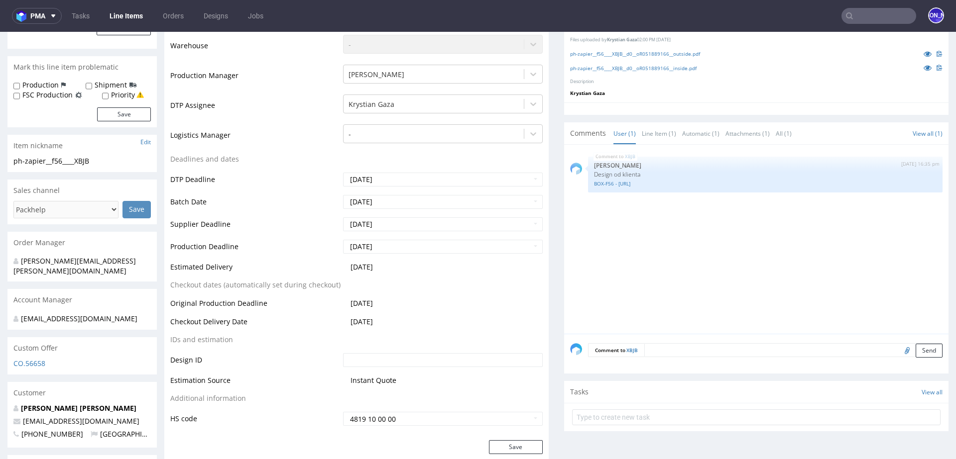
scroll to position [269, 0]
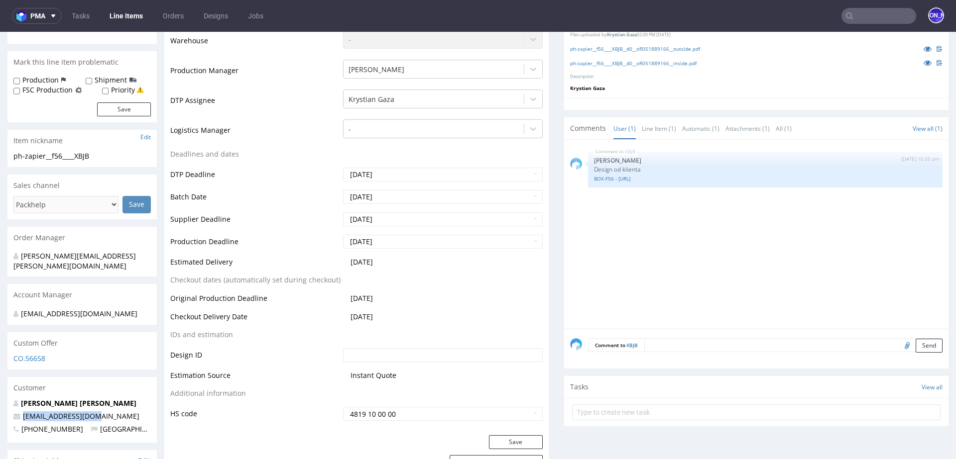
drag, startPoint x: 107, startPoint y: 404, endPoint x: 21, endPoint y: 404, distance: 86.1
click at [21, 412] on p "[EMAIL_ADDRESS][DOMAIN_NAME]" at bounding box center [81, 417] width 137 height 10
copy link "[EMAIL_ADDRESS][DOMAIN_NAME]"
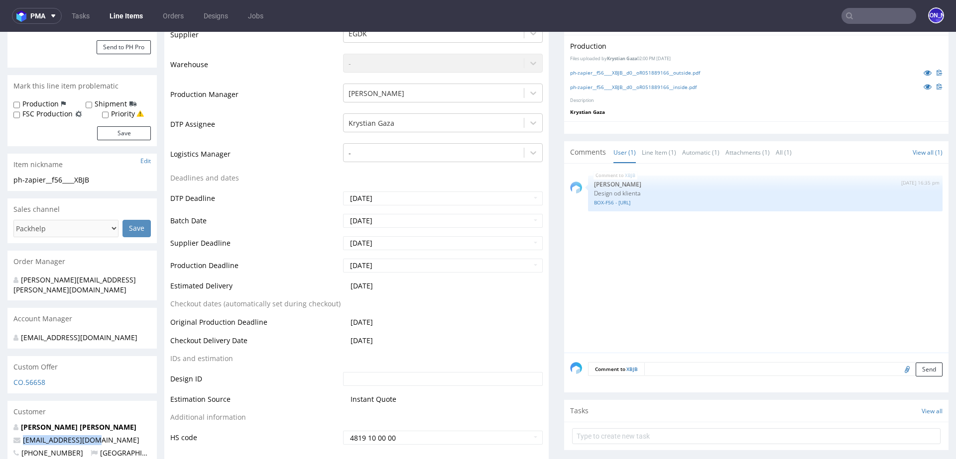
scroll to position [191, 0]
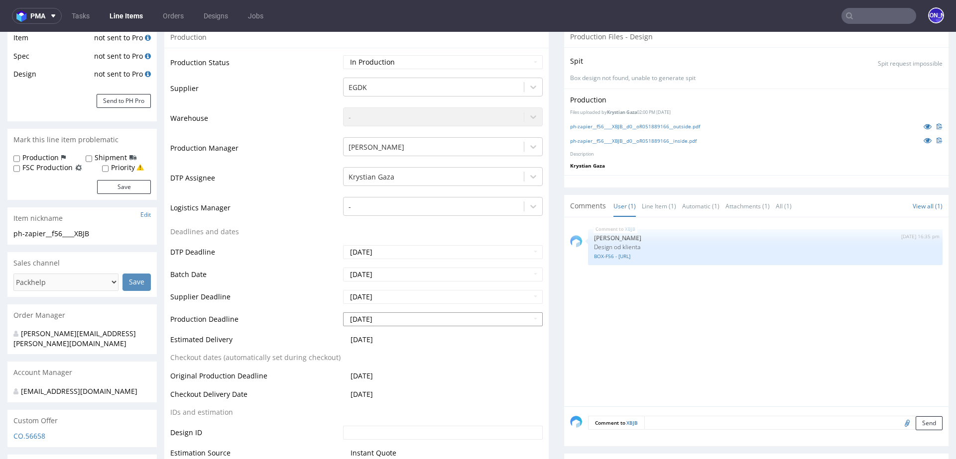
click at [398, 318] on input "[DATE]" at bounding box center [443, 320] width 200 height 14
drag, startPoint x: 398, startPoint y: 318, endPoint x: 311, endPoint y: 317, distance: 86.6
click at [311, 317] on tr "Production Deadline [DATE]" at bounding box center [356, 323] width 372 height 22
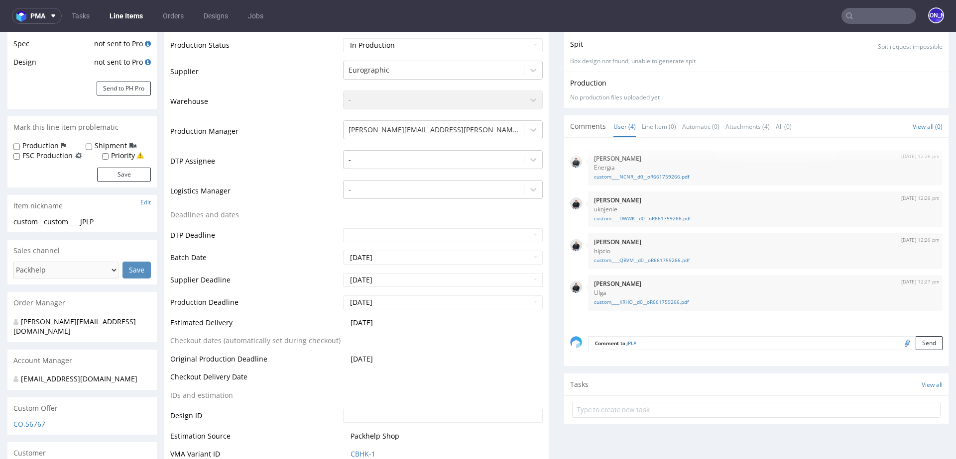
scroll to position [188, 0]
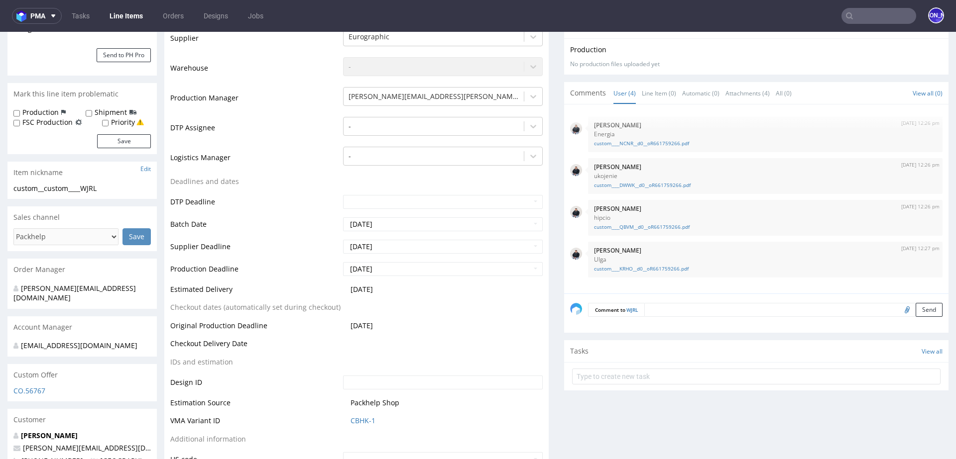
scroll to position [224, 0]
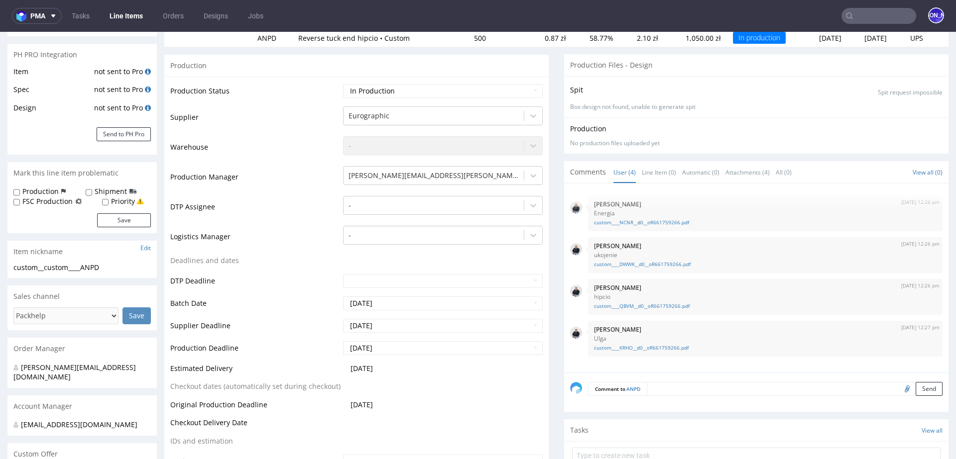
scroll to position [250, 0]
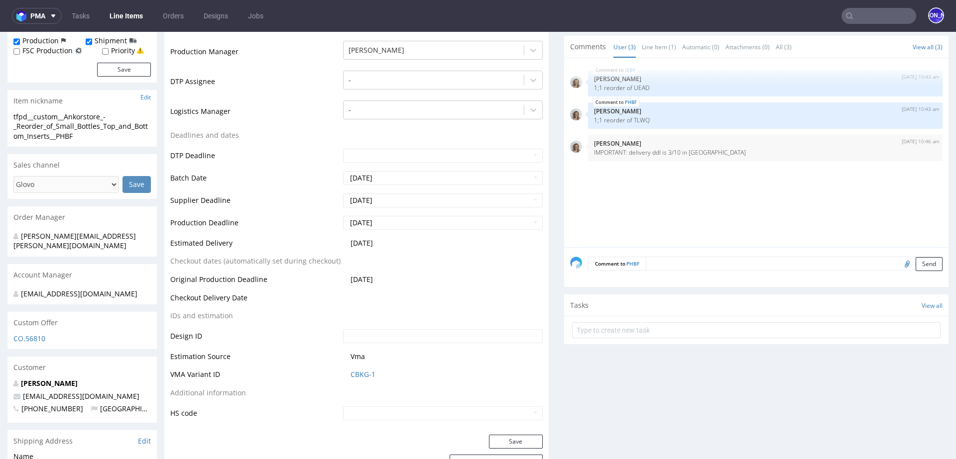
scroll to position [333, 0]
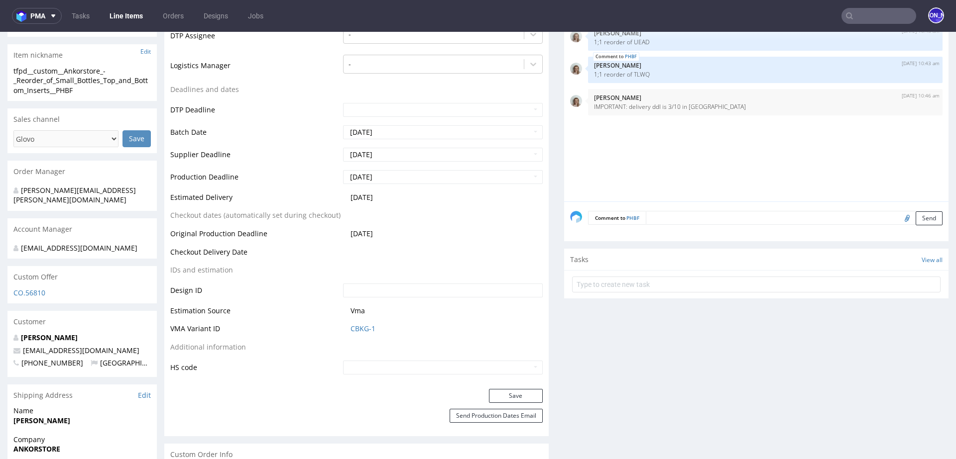
click at [409, 200] on td "[DATE]" at bounding box center [441, 201] width 202 height 18
click at [400, 196] on td "[DATE]" at bounding box center [441, 201] width 202 height 18
click at [362, 195] on span "[DATE]" at bounding box center [361, 197] width 22 height 9
drag, startPoint x: 384, startPoint y: 197, endPoint x: 340, endPoint y: 197, distance: 43.8
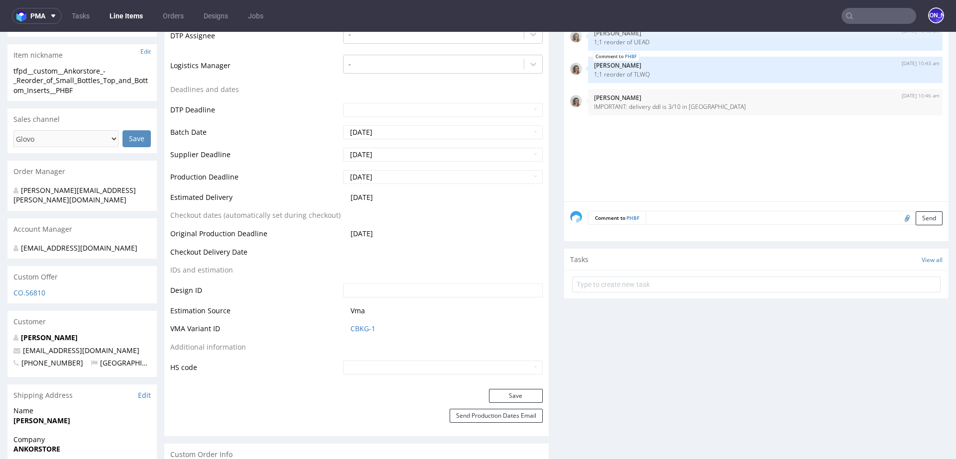
click at [340, 197] on td "[DATE]" at bounding box center [441, 201] width 202 height 18
copy span "[DATE]"
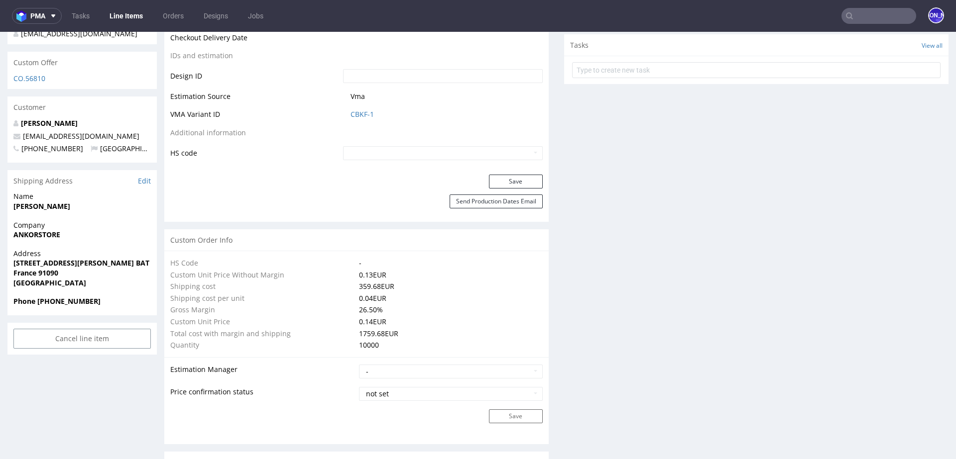
scroll to position [558, 0]
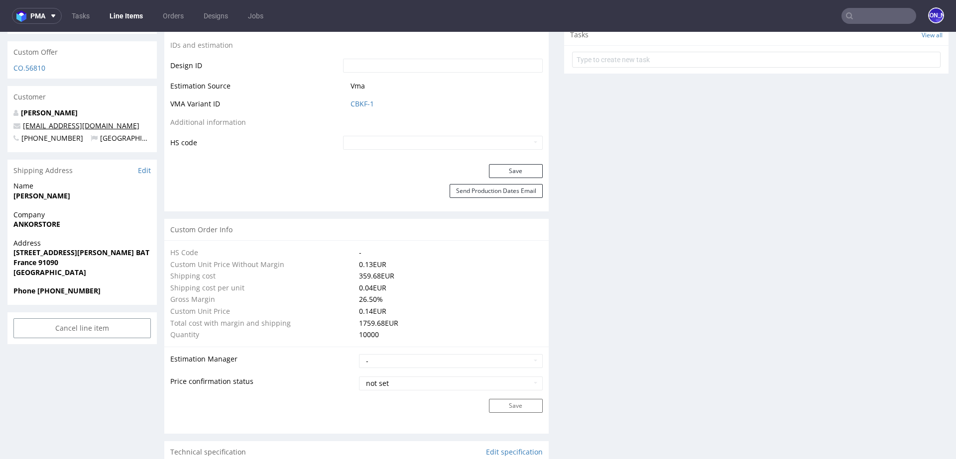
drag, startPoint x: 132, startPoint y: 114, endPoint x: 70, endPoint y: 113, distance: 61.7
click at [70, 121] on p "[EMAIL_ADDRESS][DOMAIN_NAME]" at bounding box center [81, 126] width 137 height 10
copy link "@ankorstore.com"
